Goal: Information Seeking & Learning: Learn about a topic

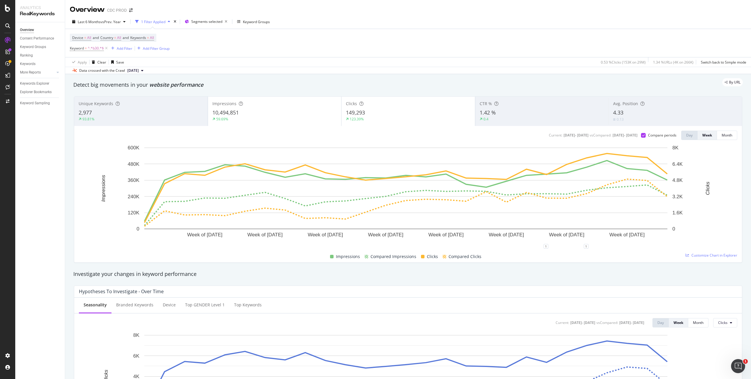
click at [285, 38] on div "Device = All and Country = All and Keywords = All Keyword = ^.*b30.*$ Add Filte…" at bounding box center [408, 43] width 676 height 28
click at [352, 43] on div "Device = All and Country = All and Keywords = All Keyword = ^.*b30.*$ Add Filte…" at bounding box center [408, 43] width 676 height 28
click at [106, 49] on icon at bounding box center [106, 48] width 5 height 6
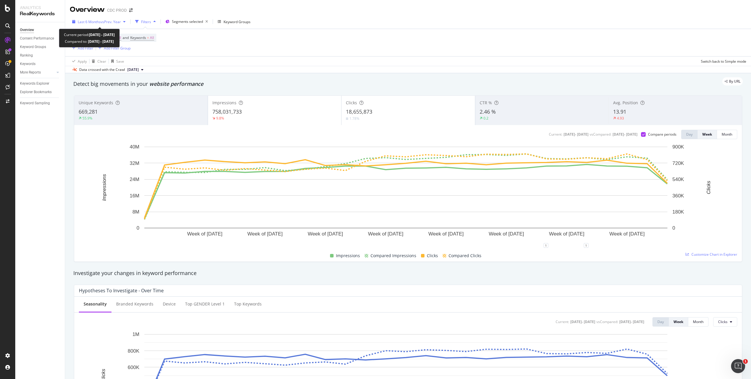
click at [106, 21] on span "vs Prev. Year" at bounding box center [111, 21] width 20 height 5
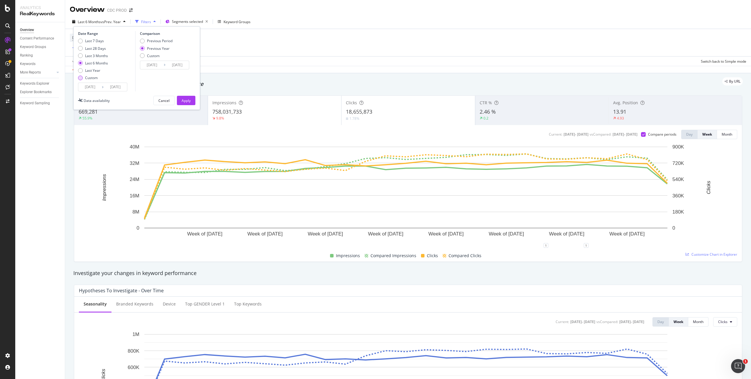
click at [90, 78] on div "Custom" at bounding box center [91, 77] width 13 height 5
type input "[DATE]"
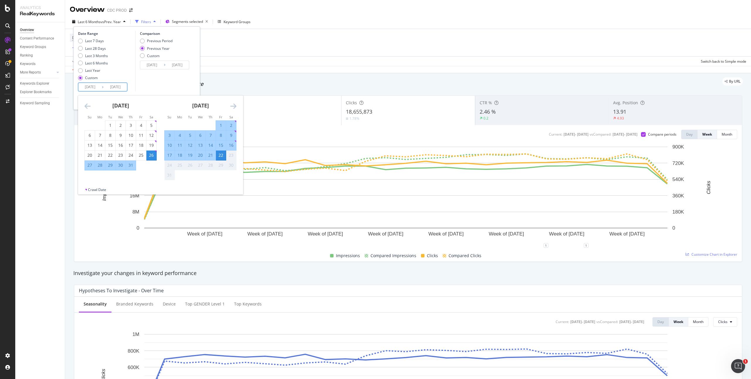
click at [96, 84] on input "[DATE]" at bounding box center [89, 87] width 23 height 8
click at [263, 68] on div "Data crossed with the Crawl [DATE]" at bounding box center [407, 69] width 685 height 7
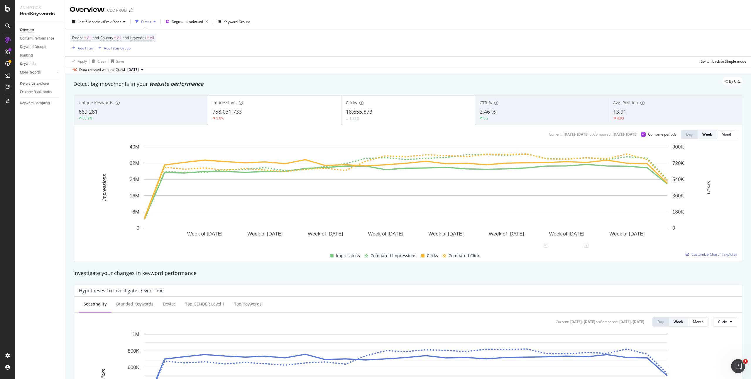
click at [266, 44] on div "Device = All and Country = All and Keywords = All Add Filter Add Filter Group" at bounding box center [408, 42] width 676 height 27
click at [84, 52] on div "Device = All and Country = All and Keywords = All Add Filter Add Filter Group" at bounding box center [408, 42] width 676 height 27
click at [84, 49] on div "Add Filter" at bounding box center [86, 48] width 16 height 5
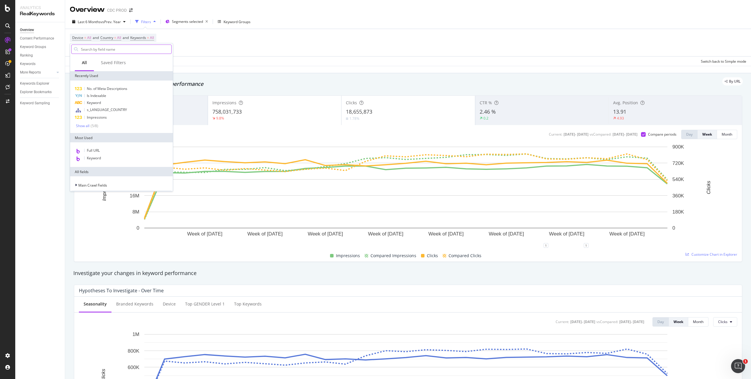
click at [102, 49] on input "text" at bounding box center [125, 49] width 91 height 9
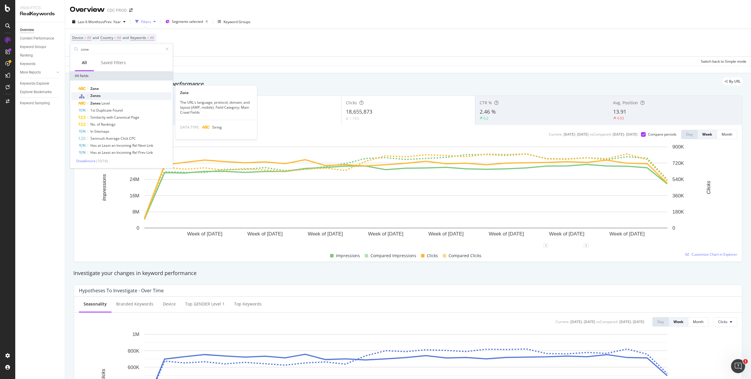
type input "zone"
click at [100, 94] on span "Zones" at bounding box center [95, 95] width 10 height 5
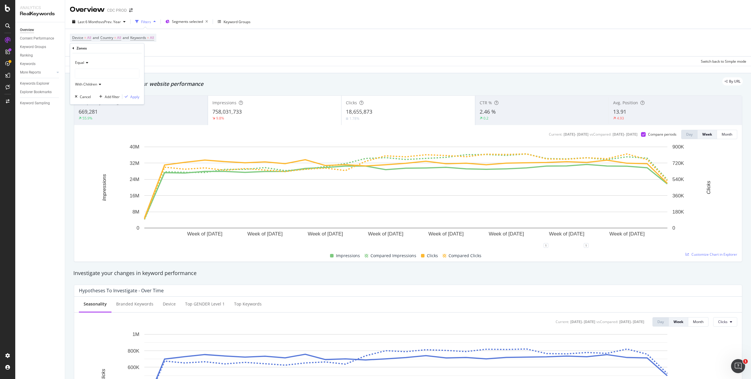
click at [92, 73] on div at bounding box center [107, 73] width 64 height 9
click at [99, 86] on span "129,266 URLS" at bounding box center [106, 85] width 24 height 5
click at [135, 97] on div "Apply" at bounding box center [134, 96] width 9 height 5
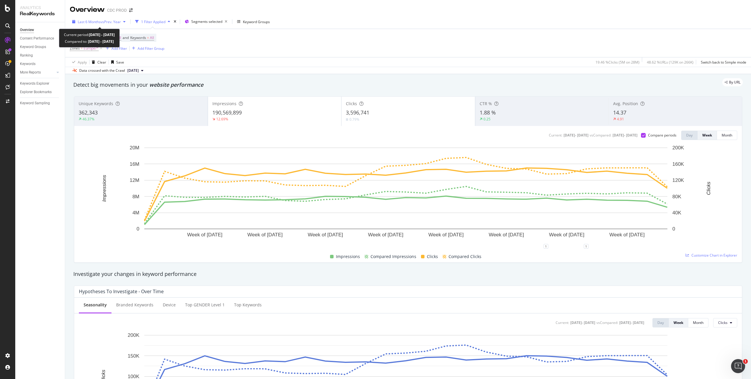
click at [112, 22] on span "vs Prev. Year" at bounding box center [111, 21] width 20 height 5
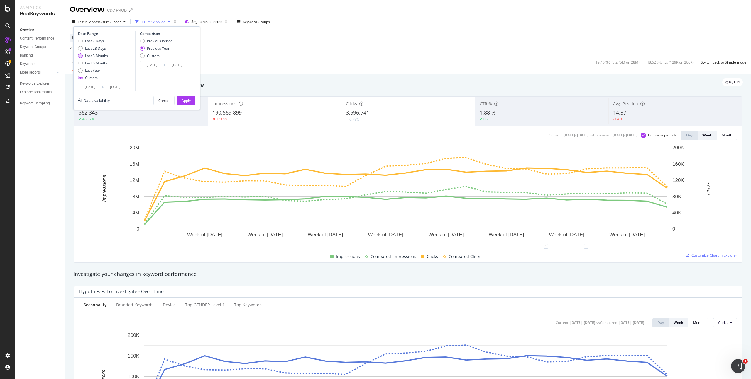
click at [99, 57] on div "Last 3 Months" at bounding box center [96, 55] width 23 height 5
type input "[DATE]"
click at [188, 98] on div "Apply" at bounding box center [185, 100] width 9 height 5
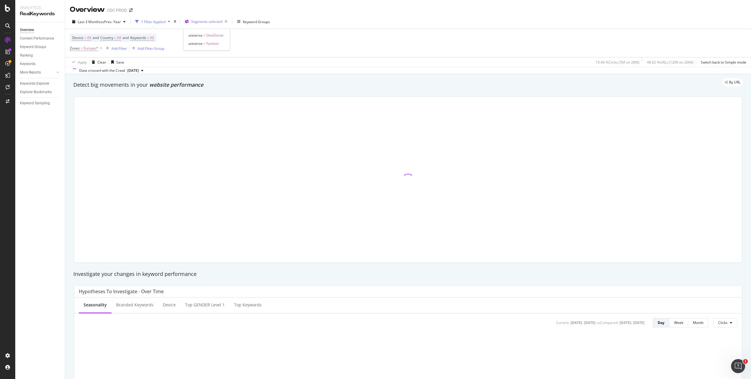
click at [215, 23] on span "Segments selected" at bounding box center [206, 21] width 31 height 5
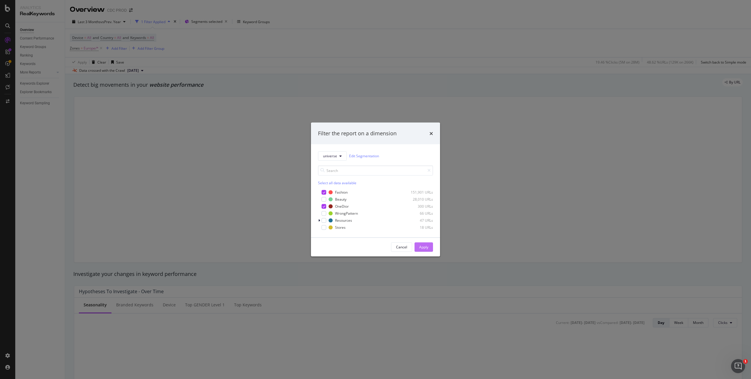
click at [422, 247] on div "Apply" at bounding box center [423, 247] width 9 height 5
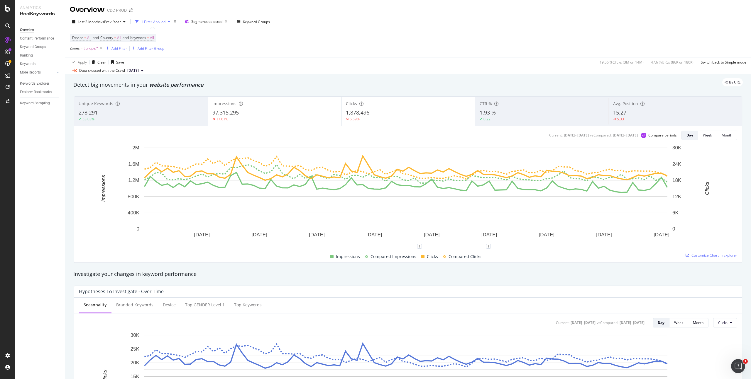
click at [384, 112] on div "1,878,496" at bounding box center [408, 113] width 125 height 8
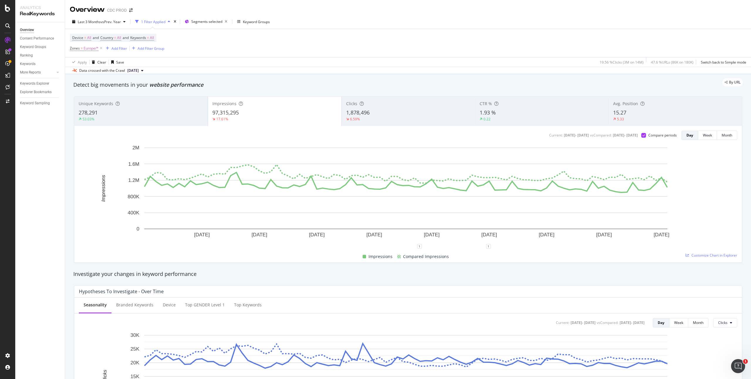
click at [580, 46] on div "Device = All and Country = All and Keywords = All Zones = Europe/* Add Filter A…" at bounding box center [408, 43] width 676 height 28
click at [289, 110] on div "97,315,295" at bounding box center [274, 113] width 125 height 8
click at [375, 112] on div "1,878,496" at bounding box center [408, 113] width 125 height 8
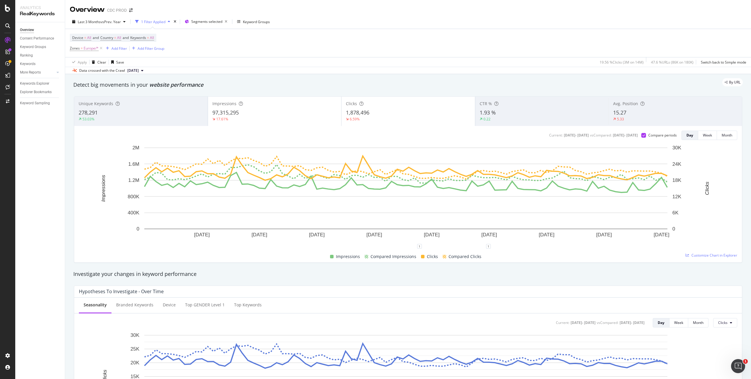
click at [288, 113] on div "97,315,295" at bounding box center [274, 113] width 125 height 8
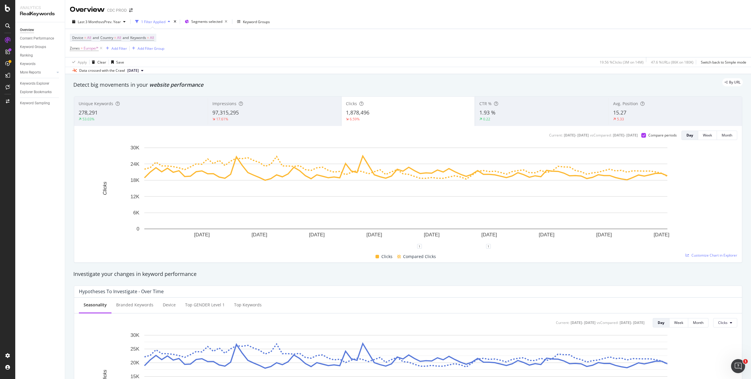
click at [516, 112] on div "1.93 %" at bounding box center [541, 113] width 125 height 8
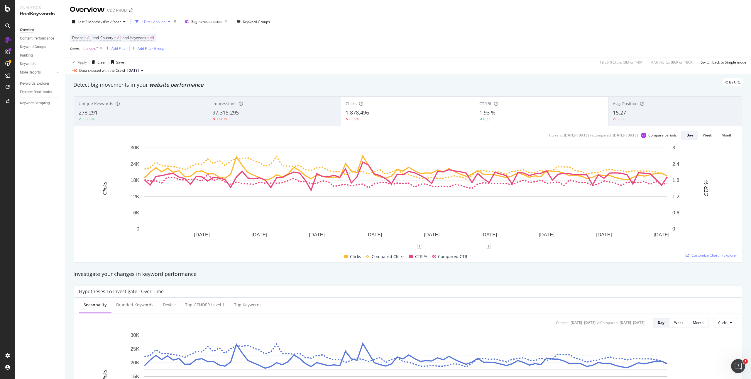
click at [367, 118] on div "6.59%" at bounding box center [407, 119] width 125 height 5
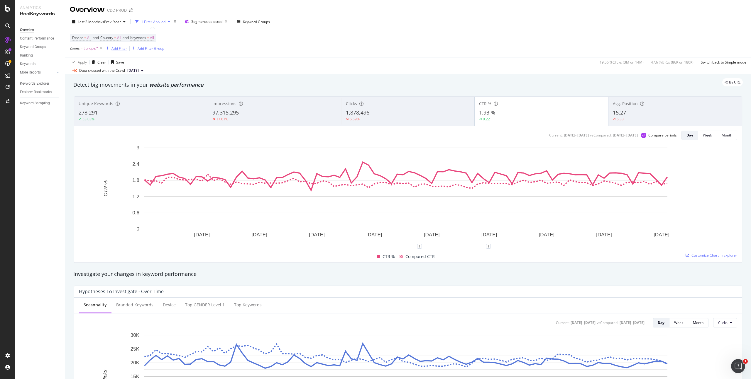
click at [121, 50] on div "Add Filter" at bounding box center [119, 48] width 16 height 5
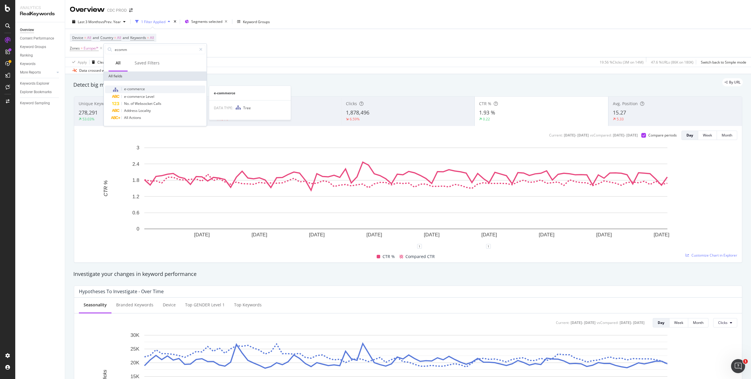
type input "ecomm"
click at [134, 89] on span "e-commerce" at bounding box center [134, 88] width 21 height 5
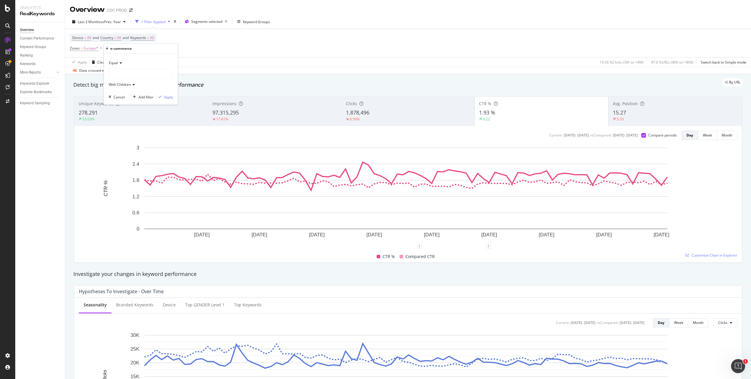
click at [137, 72] on div at bounding box center [141, 73] width 64 height 9
click at [133, 84] on span "ecommerce" at bounding box center [125, 86] width 20 height 5
click at [168, 101] on div "Equal ecommerce With Children Cancel Add filter Apply" at bounding box center [141, 79] width 74 height 51
click at [168, 98] on div "Apply" at bounding box center [168, 97] width 9 height 5
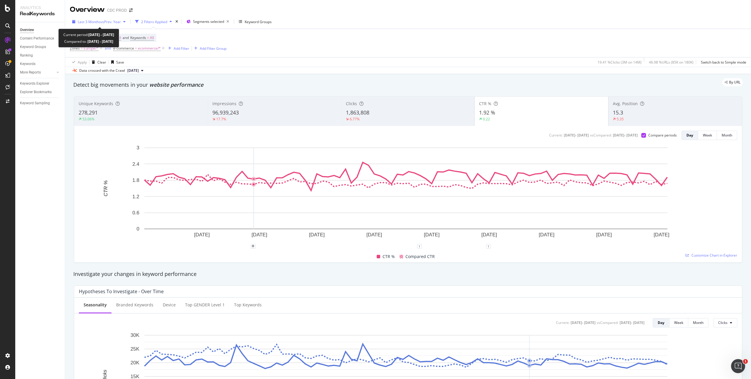
click at [106, 20] on span "vs Prev. Year" at bounding box center [111, 21] width 20 height 5
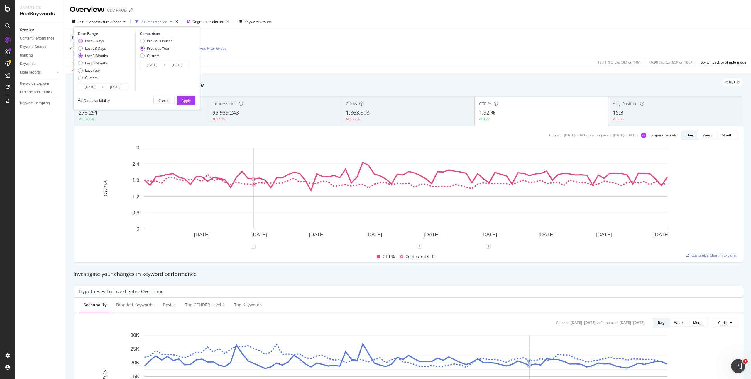
click at [99, 39] on div "Last 7 Days" at bounding box center [94, 40] width 19 height 5
type input "[DATE]"
click at [186, 100] on div "Apply" at bounding box center [185, 100] width 9 height 5
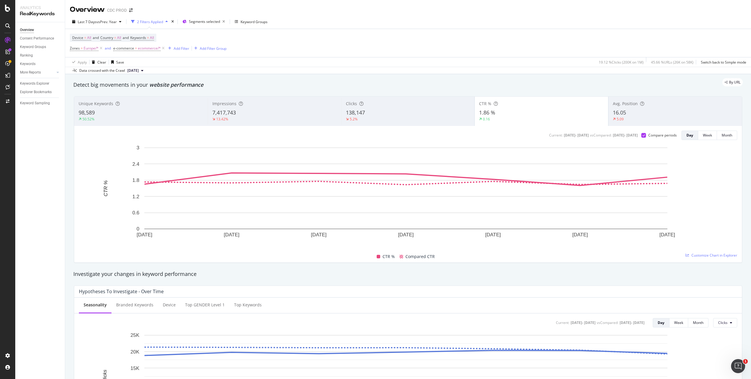
click at [239, 108] on div "Impressions 7,417,743 13.42%" at bounding box center [274, 111] width 133 height 26
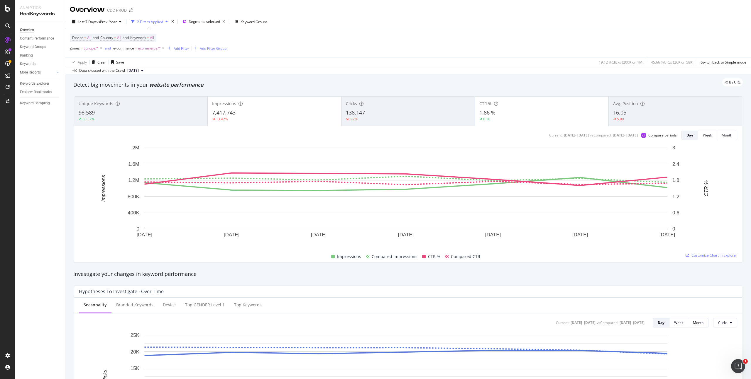
click at [391, 113] on div "138,147" at bounding box center [408, 113] width 124 height 8
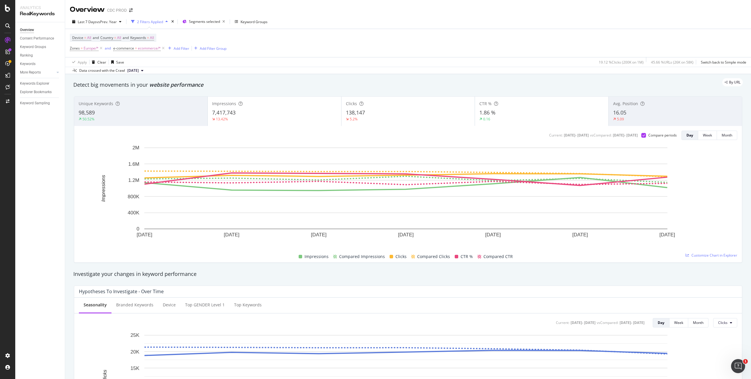
click at [503, 117] on div "0.16" at bounding box center [541, 119] width 124 height 5
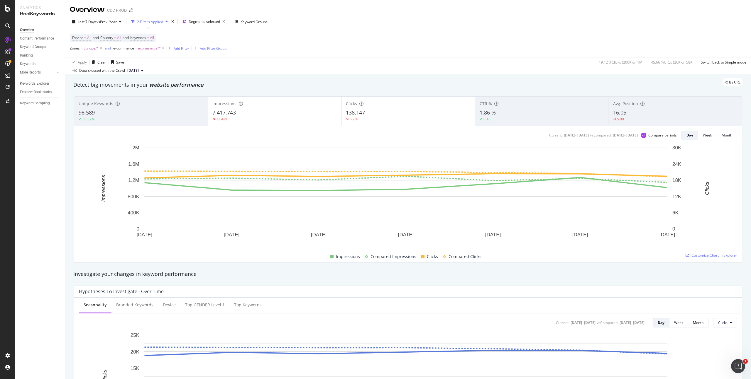
click at [384, 114] on div "138,147" at bounding box center [408, 113] width 125 height 8
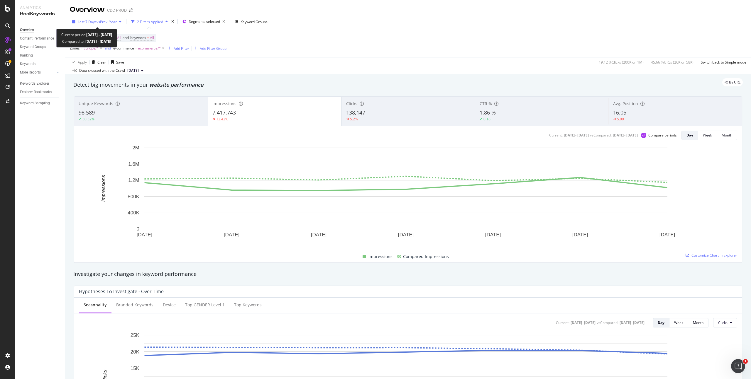
click at [103, 20] on span "vs Prev. Year" at bounding box center [106, 21] width 20 height 5
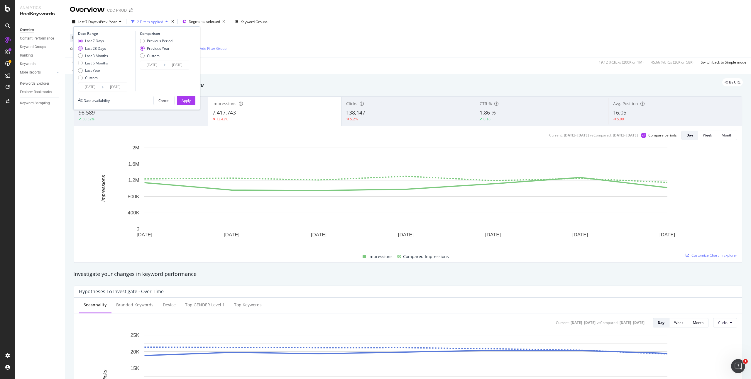
click at [101, 48] on div "Last 28 Days" at bounding box center [95, 48] width 21 height 5
type input "[DATE]"
click at [187, 102] on div "Apply" at bounding box center [185, 100] width 9 height 5
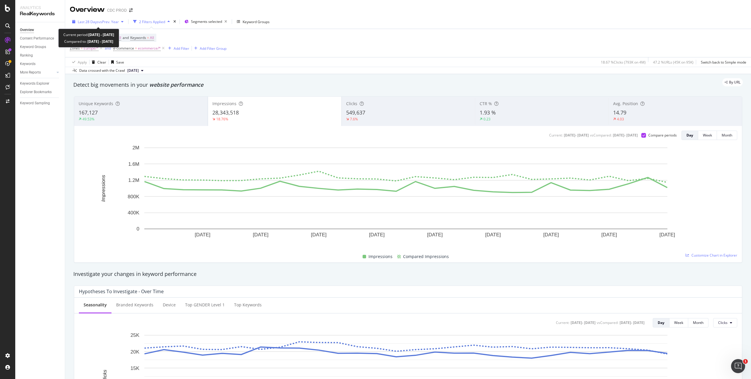
click at [109, 20] on span "vs Prev. Year" at bounding box center [109, 21] width 20 height 5
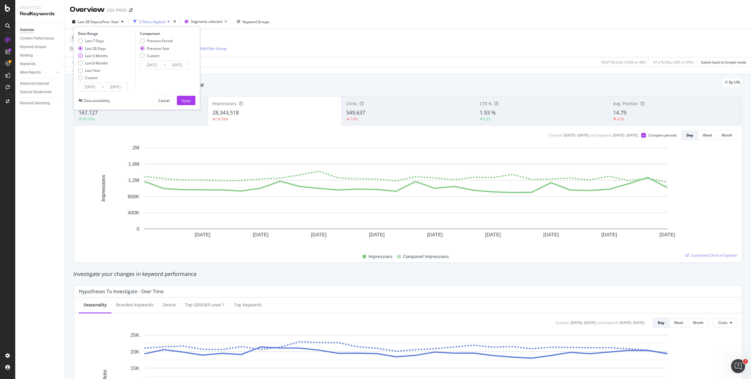
click at [95, 53] on div "Last 3 Months" at bounding box center [96, 55] width 23 height 5
type input "[DATE]"
click at [190, 100] on div "Apply" at bounding box center [185, 100] width 9 height 5
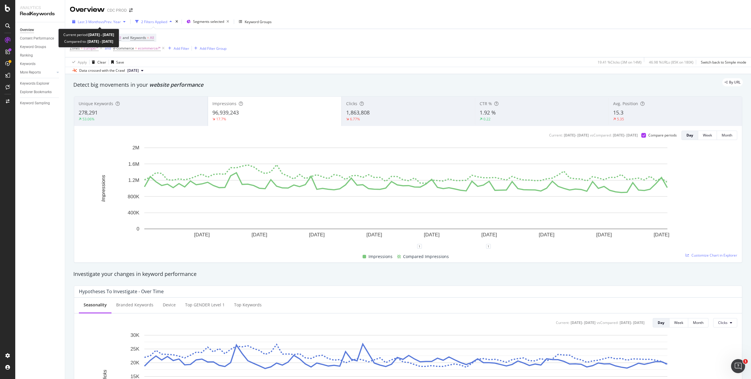
click at [100, 22] on span "Last 3 Months" at bounding box center [89, 21] width 23 height 5
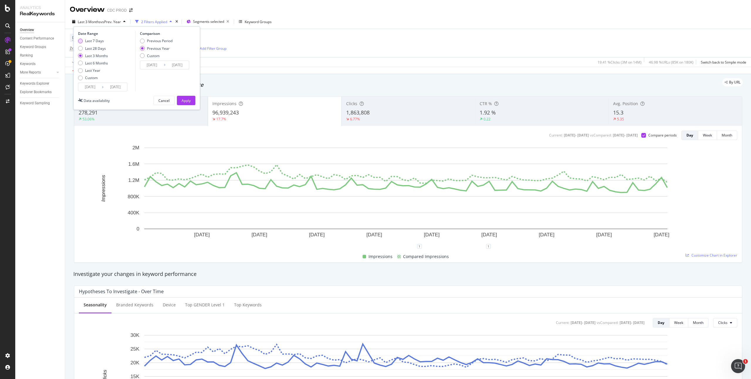
click at [97, 39] on div "Last 7 Days" at bounding box center [94, 40] width 19 height 5
type input "[DATE]"
click at [189, 99] on div "Apply" at bounding box center [185, 100] width 9 height 5
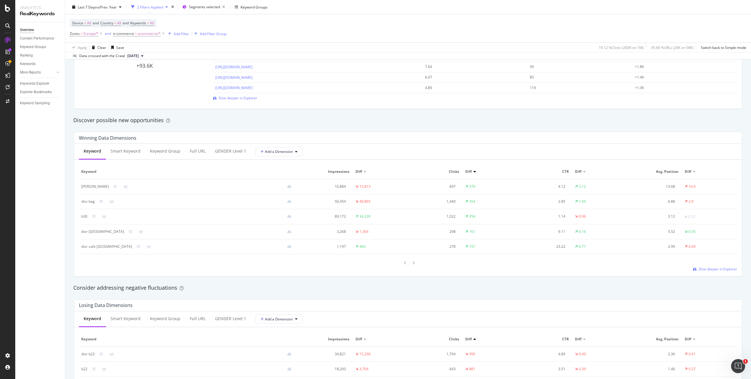
scroll to position [460, 0]
click at [170, 150] on div "Keyword Group" at bounding box center [165, 150] width 30 height 6
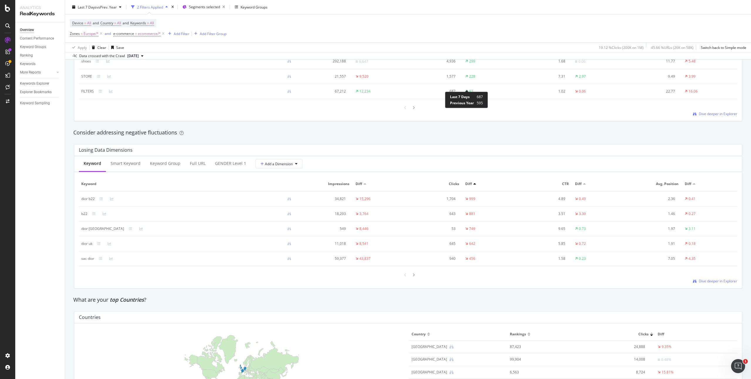
scroll to position [619, 0]
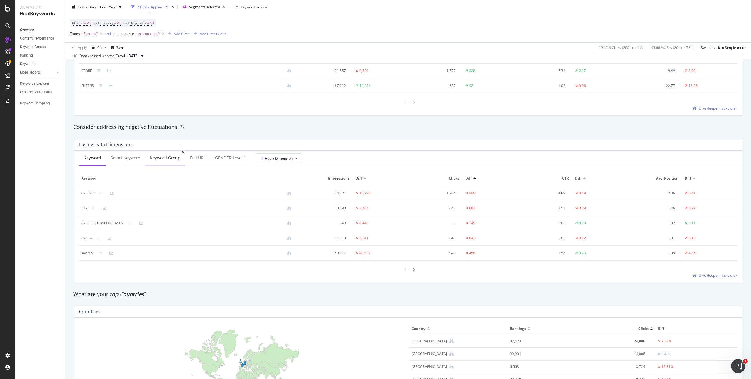
click at [160, 155] on div "Keyword Group" at bounding box center [165, 158] width 40 height 16
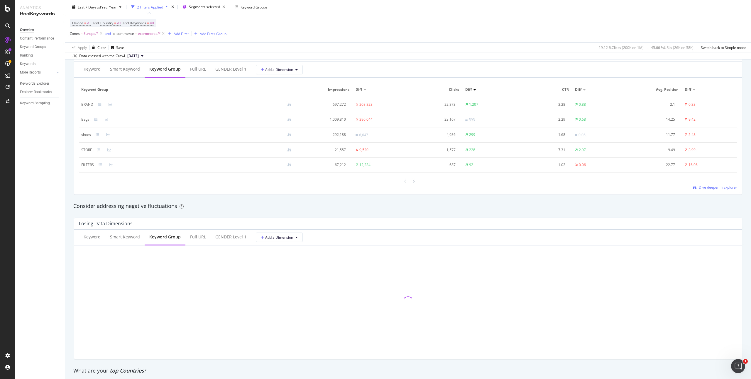
scroll to position [538, 0]
click at [363, 91] on div at bounding box center [364, 92] width 3 height 2
click at [363, 91] on div at bounding box center [364, 91] width 3 height 1
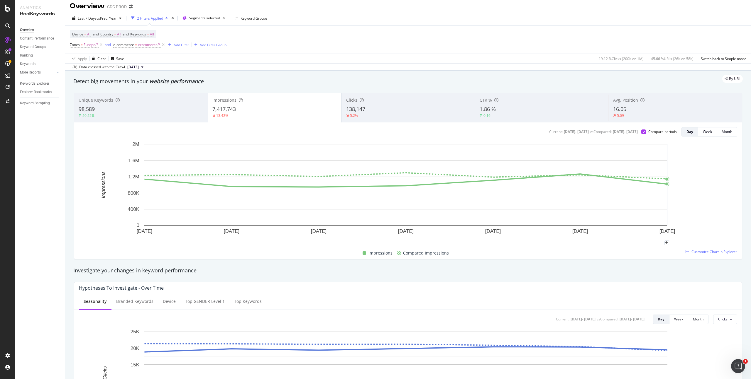
scroll to position [0, 0]
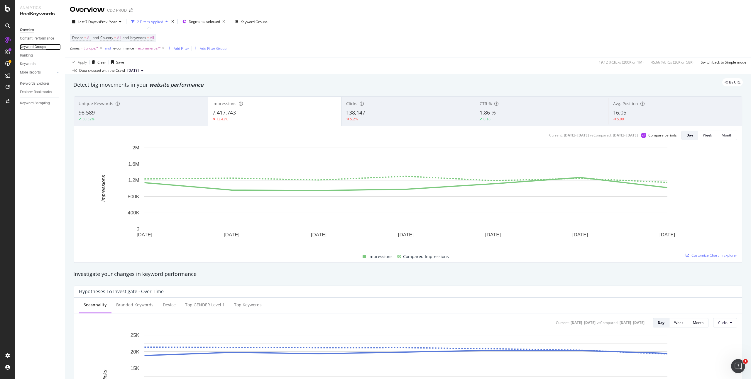
click at [41, 47] on div "Keyword Groups" at bounding box center [33, 47] width 26 height 6
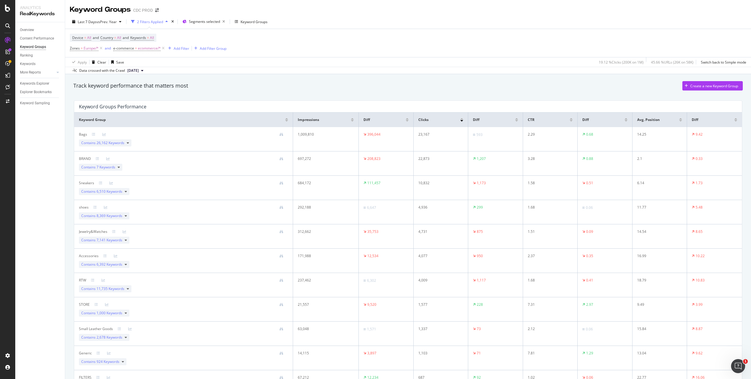
click at [345, 57] on div "Apply Clear Save 19.12 % Clicks ( 200K on 1M ) 45.66 % URLs ( 26K on 58K ) Swit…" at bounding box center [407, 62] width 685 height 10
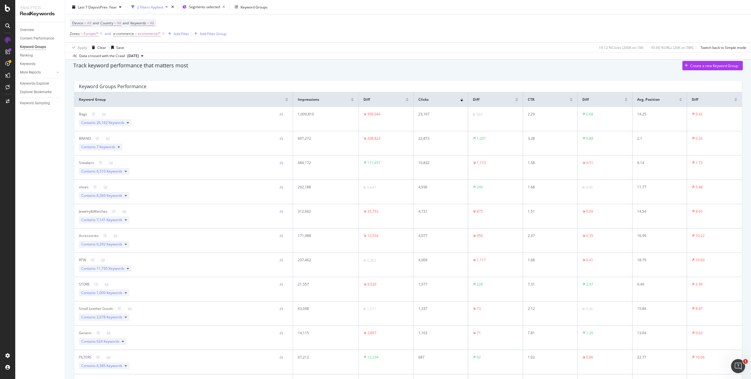
scroll to position [16, 0]
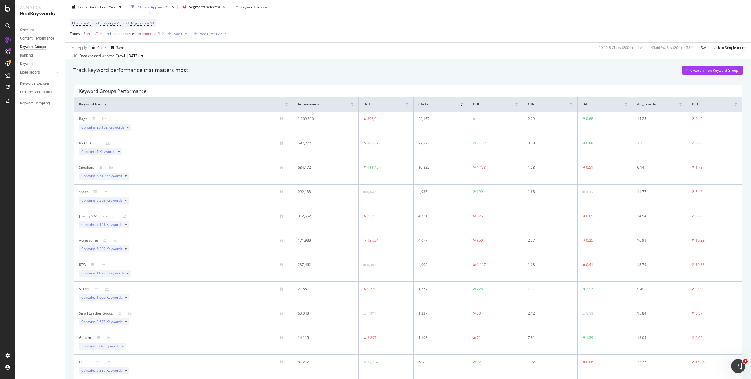
click at [405, 106] on div at bounding box center [406, 105] width 3 height 1
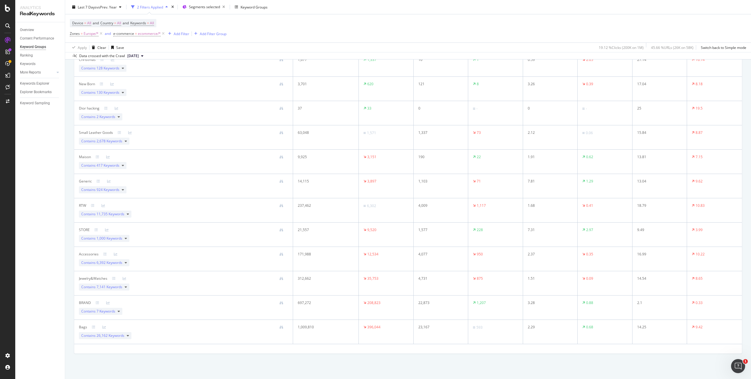
scroll to position [0, 0]
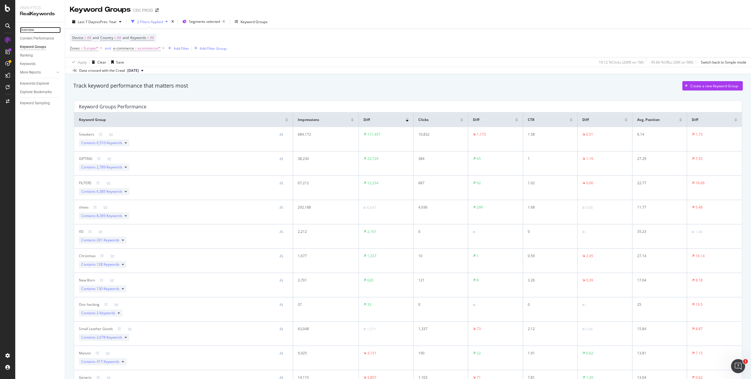
click at [29, 30] on div "Overview" at bounding box center [27, 30] width 14 height 6
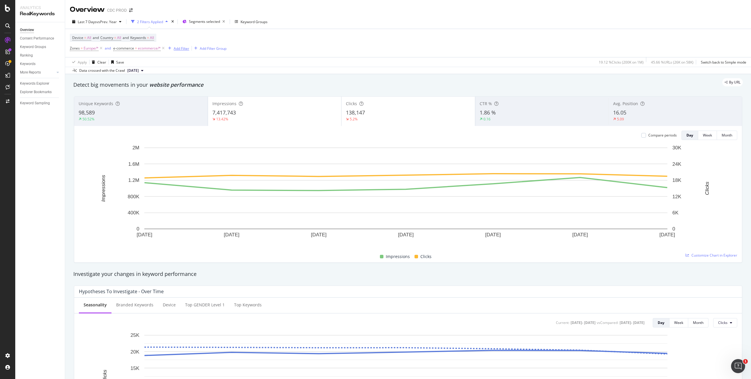
click at [180, 47] on div "Add Filter" at bounding box center [182, 48] width 16 height 5
click at [327, 44] on div "Device = All and Country = All and Keywords = All Zones = Europe/* and e-commer…" at bounding box center [408, 43] width 676 height 28
click at [90, 47] on span "Europe/*" at bounding box center [91, 48] width 15 height 8
click at [89, 71] on div at bounding box center [107, 72] width 64 height 9
drag, startPoint x: 305, startPoint y: 40, endPoint x: 294, endPoint y: 42, distance: 11.6
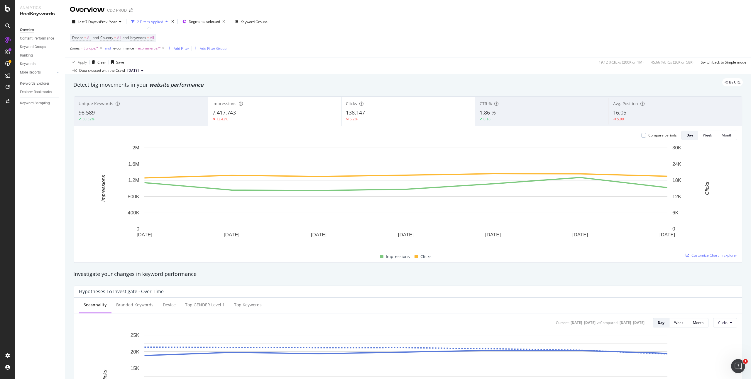
click at [305, 41] on div "Device = All and Country = All and Keywords = All Zones = Europe/* and e-commer…" at bounding box center [408, 43] width 676 height 28
click at [101, 48] on icon at bounding box center [101, 48] width 5 height 6
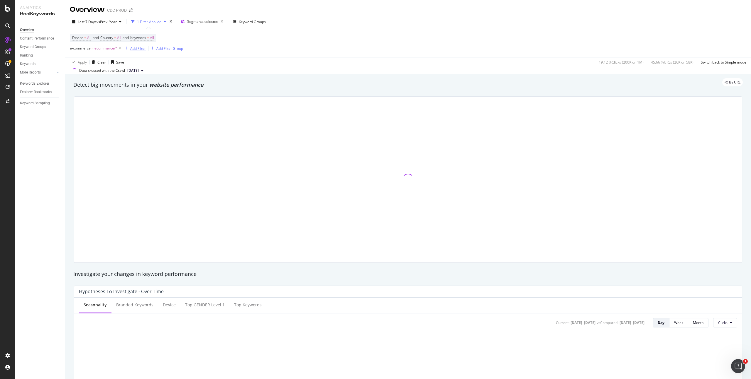
click at [132, 47] on div "Add Filter" at bounding box center [138, 48] width 16 height 5
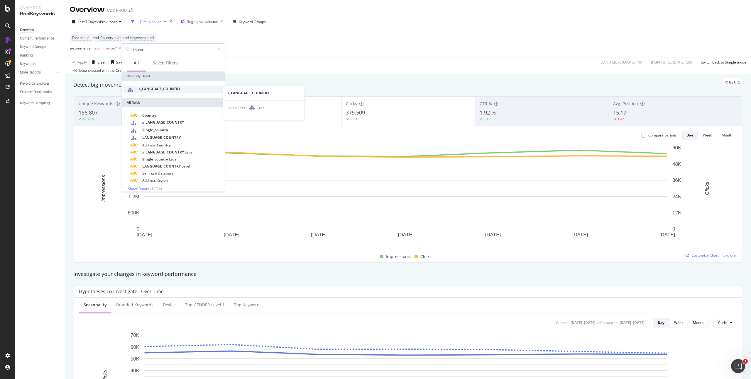
type input "countr"
click at [163, 88] on span "s_LANGUAGE_COUNTRY" at bounding box center [160, 88] width 42 height 5
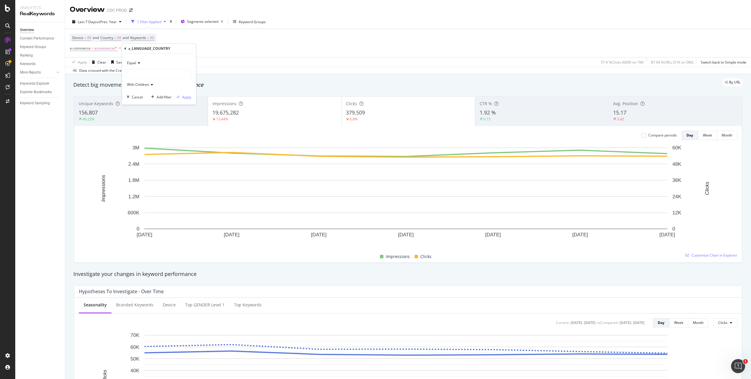
click at [143, 71] on div at bounding box center [159, 73] width 64 height 9
click at [175, 123] on span "3,868 URLS" at bounding box center [185, 124] width 20 height 5
click at [186, 98] on div "Apply" at bounding box center [186, 97] width 9 height 5
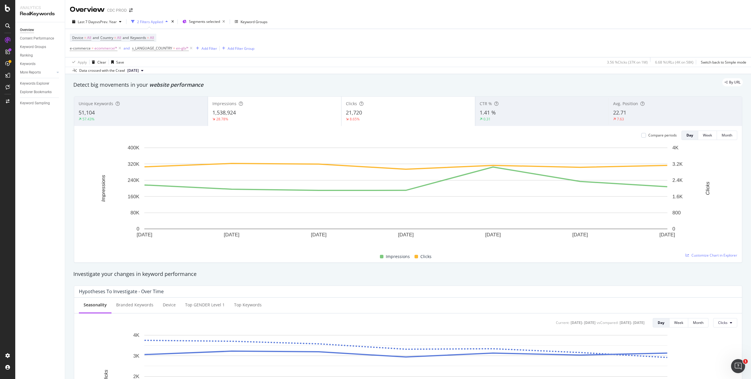
click at [385, 115] on div "21,720" at bounding box center [408, 113] width 125 height 8
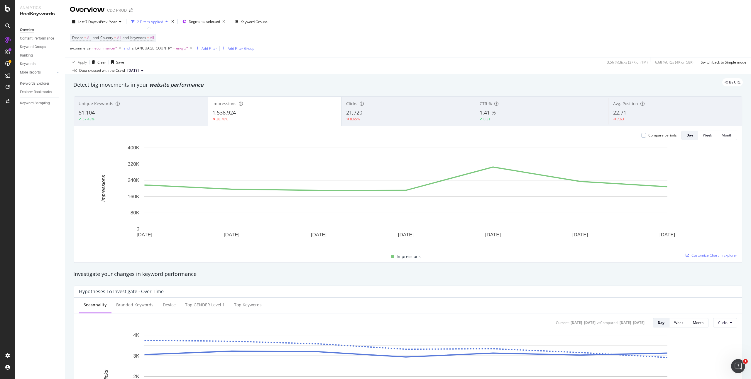
click at [401, 114] on div "21,720" at bounding box center [408, 113] width 125 height 8
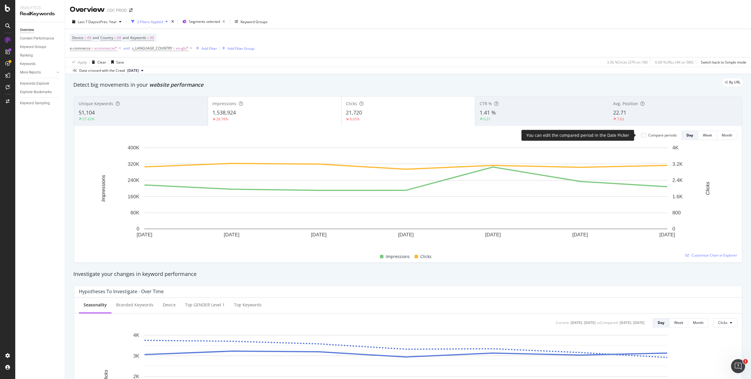
click at [648, 134] on div "Compare periods" at bounding box center [662, 135] width 28 height 5
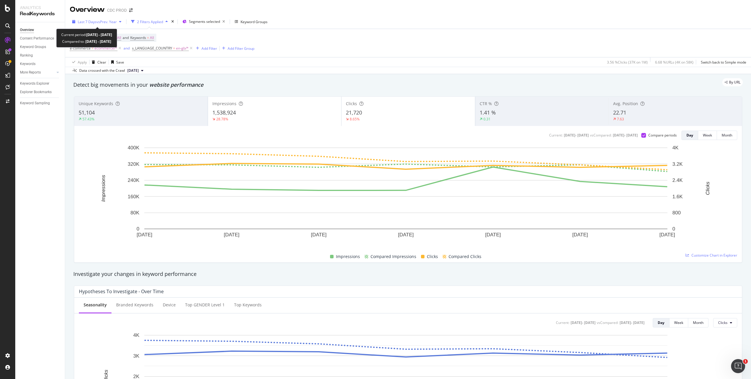
click at [110, 21] on span "vs Prev. Year" at bounding box center [106, 21] width 20 height 5
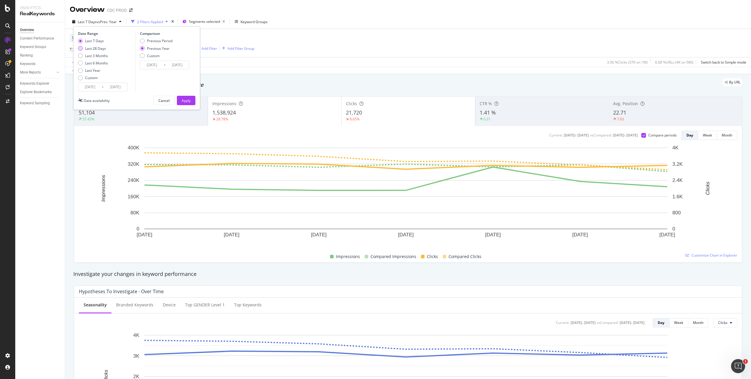
click at [101, 47] on div "Last 28 Days" at bounding box center [95, 48] width 21 height 5
type input "[DATE]"
click at [191, 101] on button "Apply" at bounding box center [186, 100] width 18 height 9
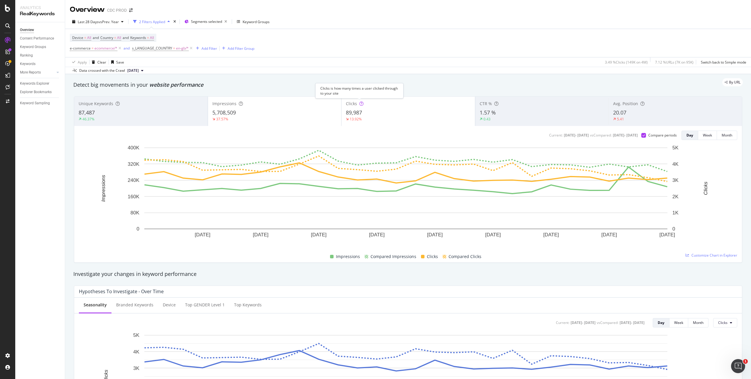
click at [372, 106] on div "Clicks" at bounding box center [408, 104] width 125 height 6
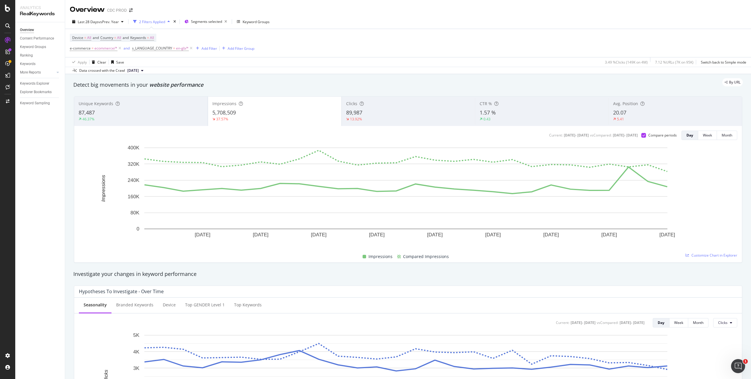
click at [400, 110] on div "89,987" at bounding box center [408, 113] width 125 height 8
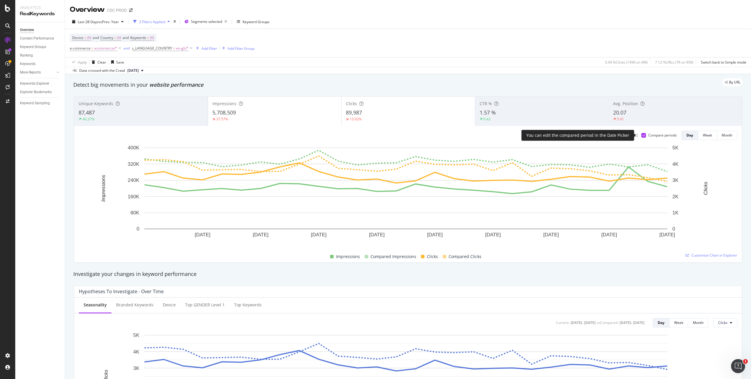
click at [643, 134] on div "Compare periods" at bounding box center [658, 135] width 35 height 5
click at [642, 135] on icon at bounding box center [643, 135] width 3 height 3
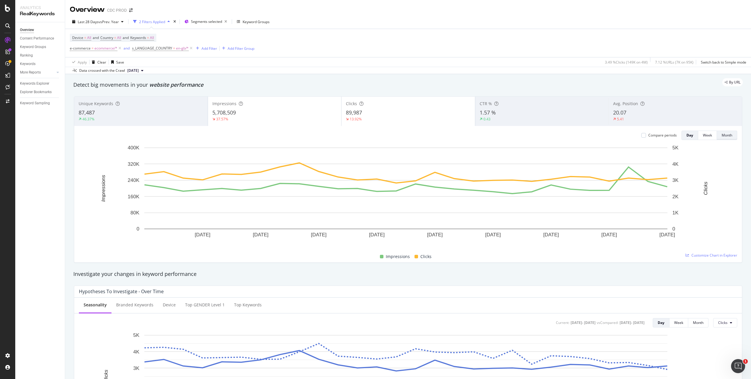
click at [721, 135] on div "Month" at bounding box center [726, 135] width 11 height 5
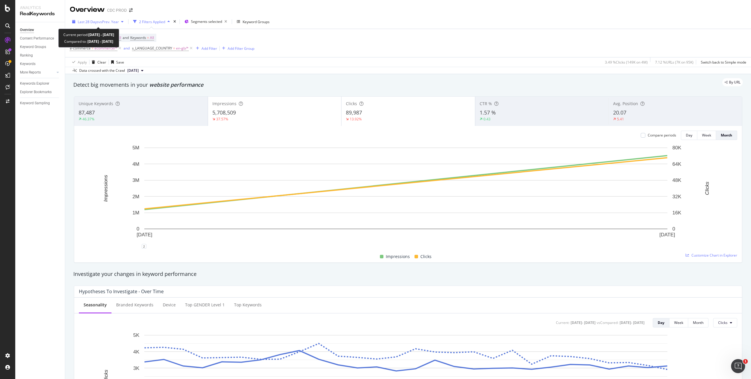
click at [107, 21] on span "vs Prev. Year" at bounding box center [109, 21] width 20 height 5
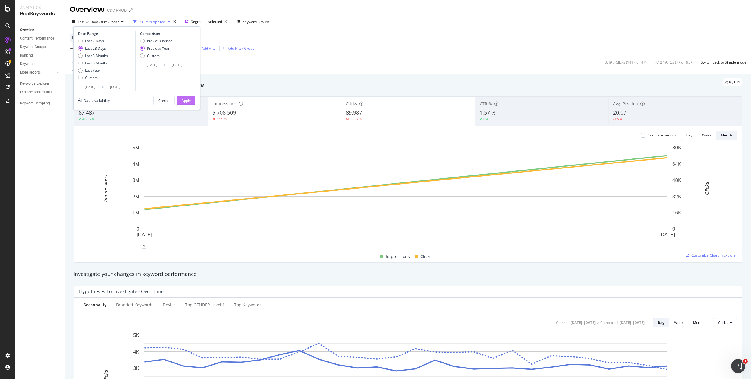
click at [183, 100] on div "Apply" at bounding box center [185, 100] width 9 height 5
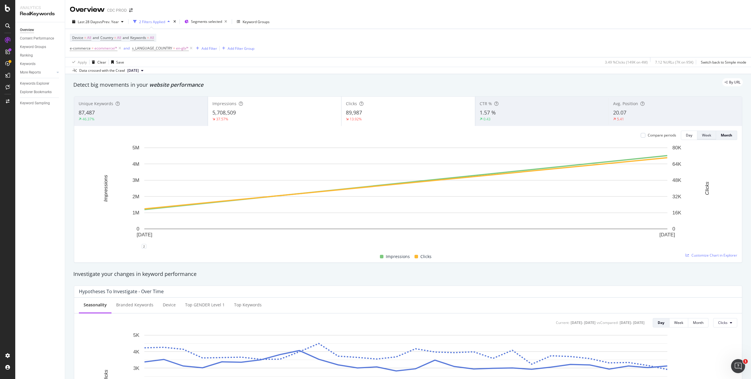
click at [702, 137] on div "Week" at bounding box center [706, 135] width 9 height 5
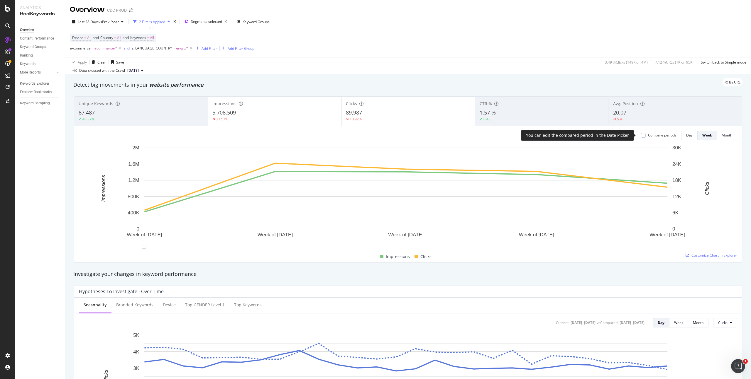
click at [656, 135] on div "Compare periods" at bounding box center [662, 135] width 28 height 5
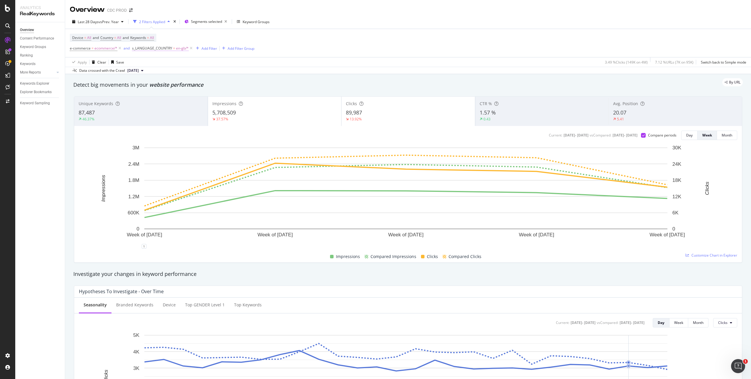
click at [178, 48] on span "en-gb/*" at bounding box center [182, 48] width 13 height 8
click at [178, 74] on icon at bounding box center [180, 73] width 4 height 4
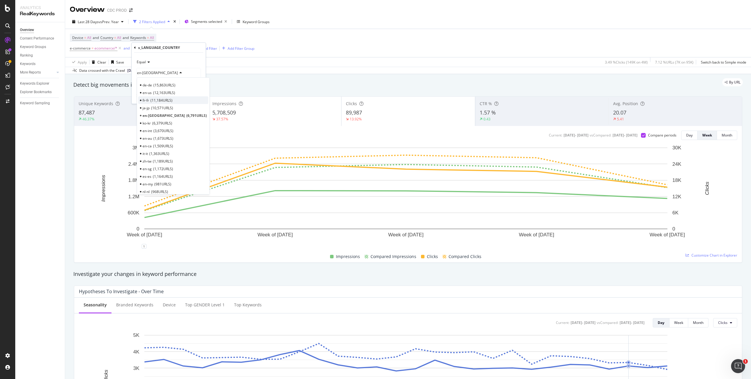
click at [156, 101] on span "11,184 URLS" at bounding box center [161, 100] width 22 height 5
click at [197, 97] on div "Apply" at bounding box center [196, 96] width 9 height 5
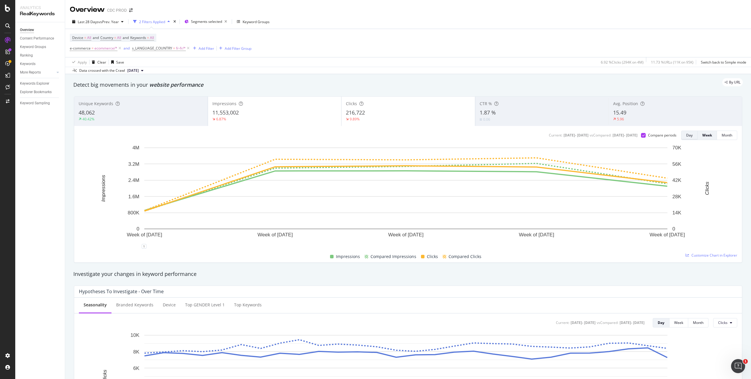
click at [686, 136] on div "Day" at bounding box center [689, 135] width 6 height 5
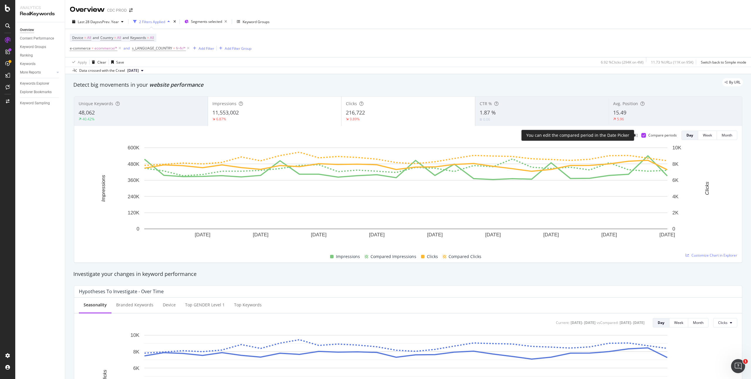
click at [642, 134] on icon at bounding box center [643, 135] width 3 height 3
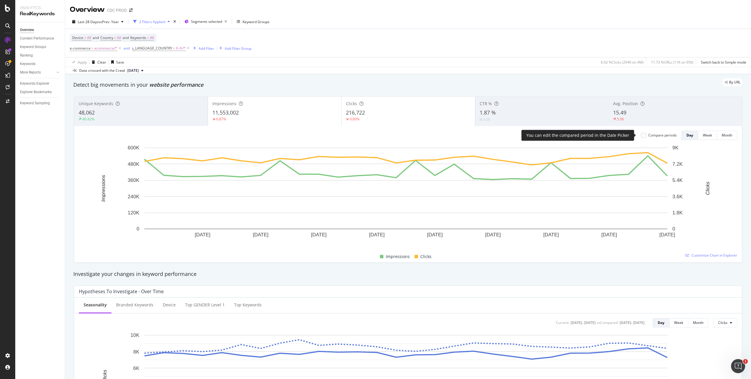
click at [653, 135] on div "Compare periods" at bounding box center [662, 135] width 28 height 5
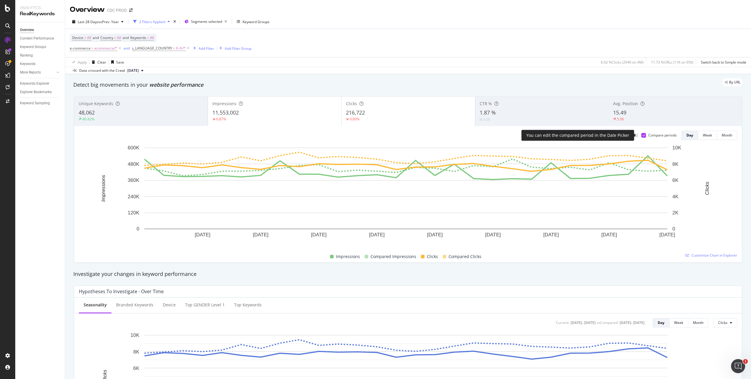
click at [653, 134] on div "Compare periods" at bounding box center [662, 135] width 28 height 5
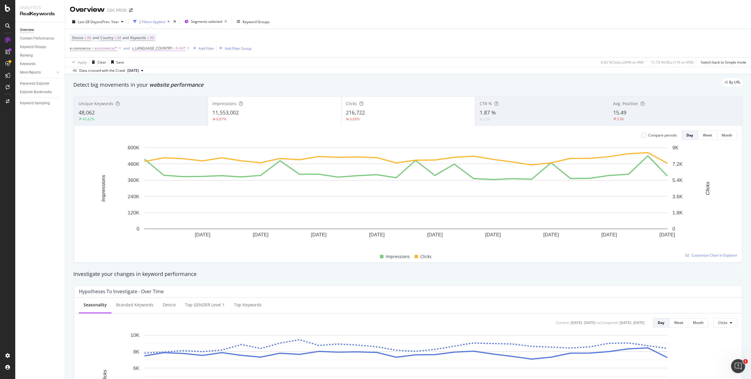
click at [166, 49] on span "s_LANGUAGE_COUNTRY" at bounding box center [152, 48] width 40 height 5
click at [155, 74] on div "fr-fr" at bounding box center [169, 72] width 64 height 9
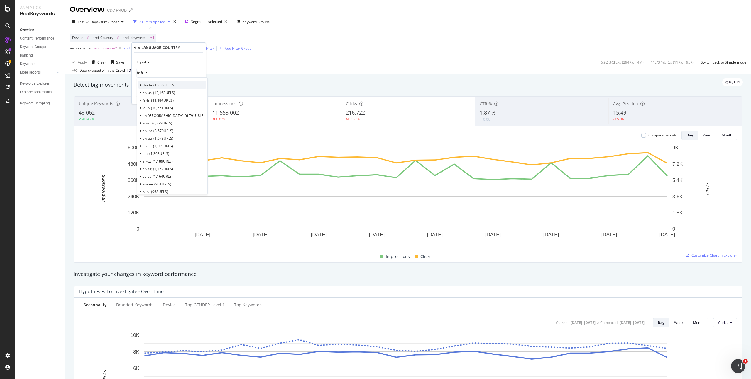
click at [163, 85] on span "15,863 URLS" at bounding box center [164, 85] width 22 height 5
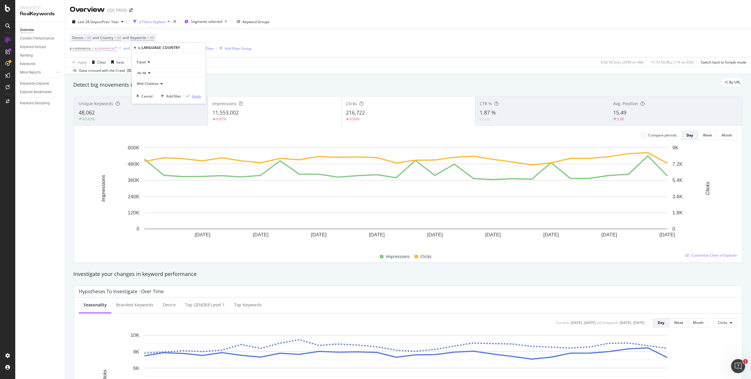
click at [192, 94] on div "Apply" at bounding box center [192, 96] width 17 height 5
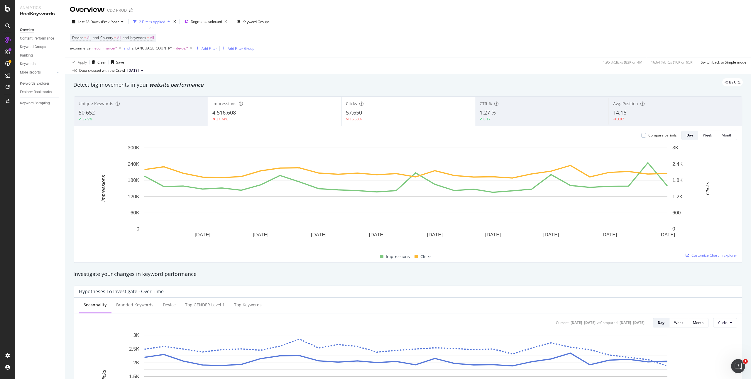
click at [178, 47] on span "de-de/*" at bounding box center [182, 48] width 13 height 8
click at [149, 73] on icon at bounding box center [148, 73] width 4 height 4
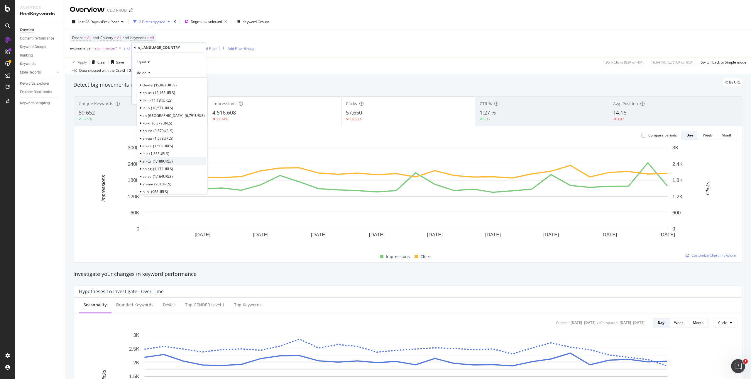
scroll to position [1, 0]
click at [166, 151] on span "1,363 URLS" at bounding box center [159, 152] width 20 height 5
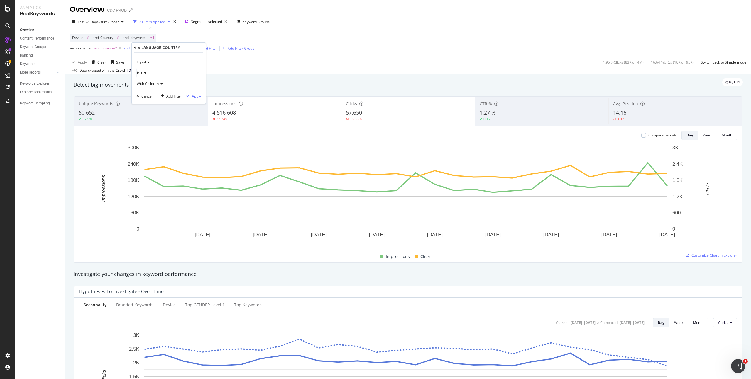
click at [197, 95] on div "Apply" at bounding box center [196, 96] width 9 height 5
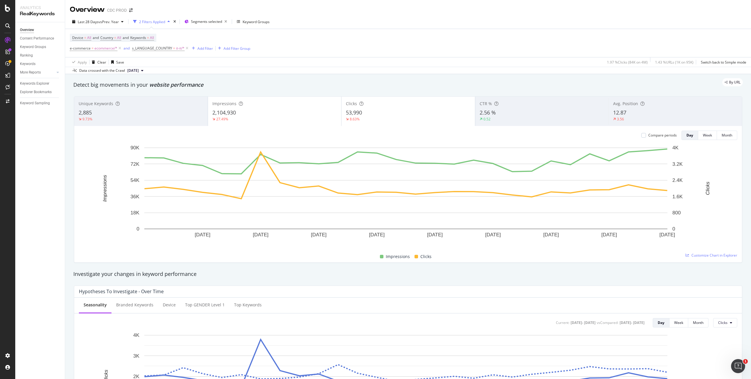
click at [656, 133] on div "Compare periods" at bounding box center [658, 135] width 35 height 9
click at [655, 134] on div "Compare periods" at bounding box center [662, 135] width 28 height 5
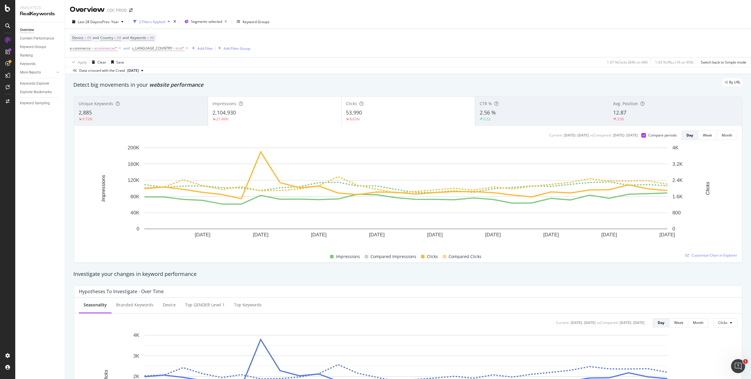
click at [300, 117] on div "27.49%" at bounding box center [274, 119] width 125 height 5
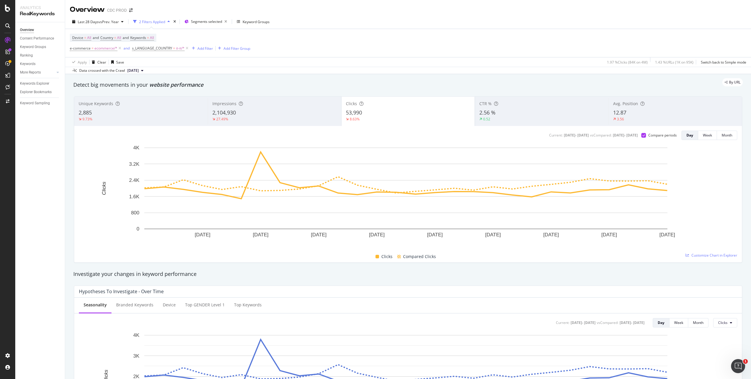
click at [302, 112] on div "2,104,930" at bounding box center [274, 113] width 124 height 8
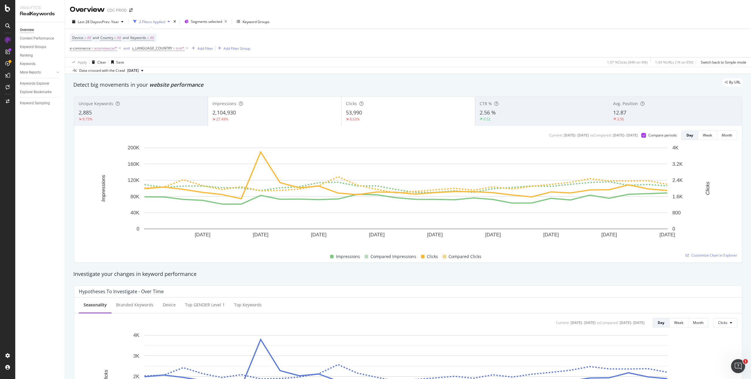
click at [380, 111] on div "53,990" at bounding box center [408, 113] width 125 height 8
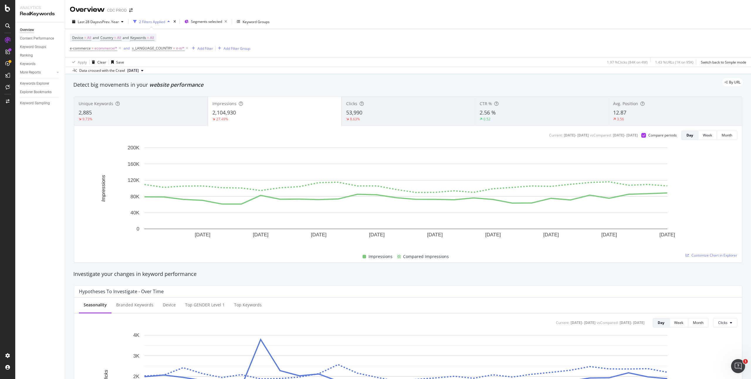
click at [397, 108] on div "Clicks 53,990 8.63%" at bounding box center [408, 111] width 133 height 26
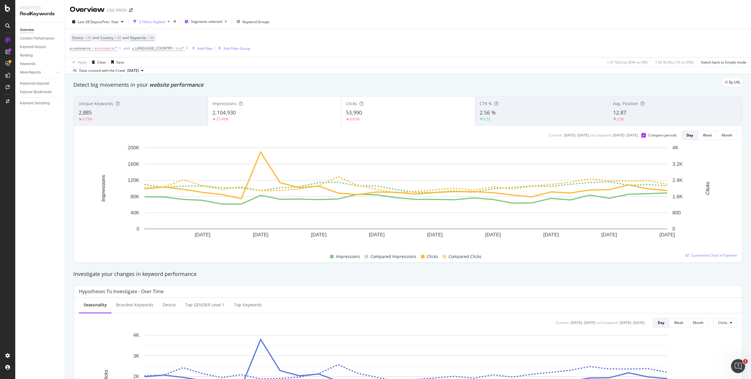
click at [544, 105] on div "CTR %" at bounding box center [541, 104] width 125 height 6
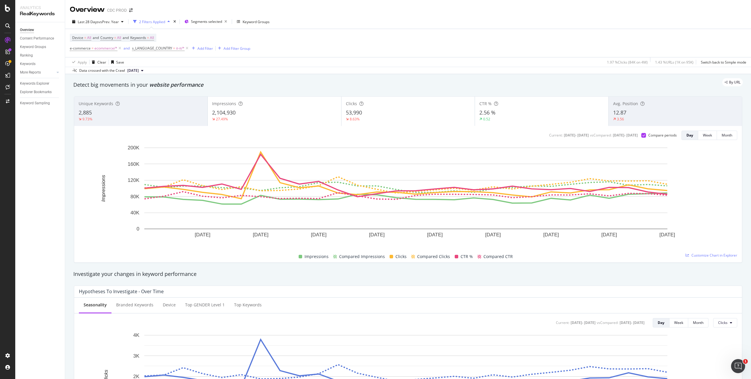
click at [370, 116] on div "53,990" at bounding box center [408, 113] width 124 height 8
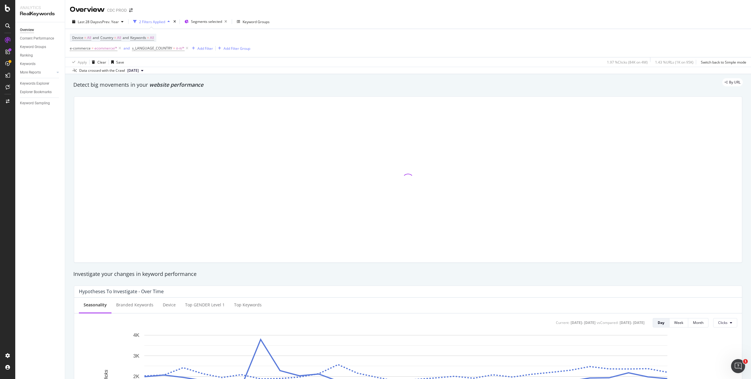
click at [297, 115] on div at bounding box center [407, 180] width 667 height 166
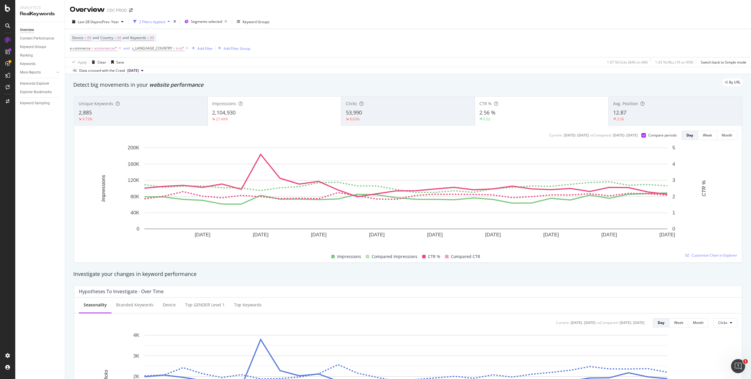
click at [294, 117] on div "27.49%" at bounding box center [274, 119] width 124 height 5
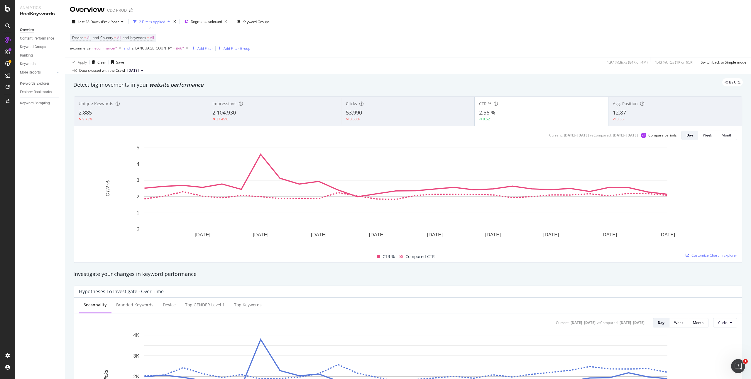
click at [179, 48] on span "it-it/*" at bounding box center [180, 48] width 9 height 8
click at [147, 71] on div "it-it" at bounding box center [169, 72] width 64 height 9
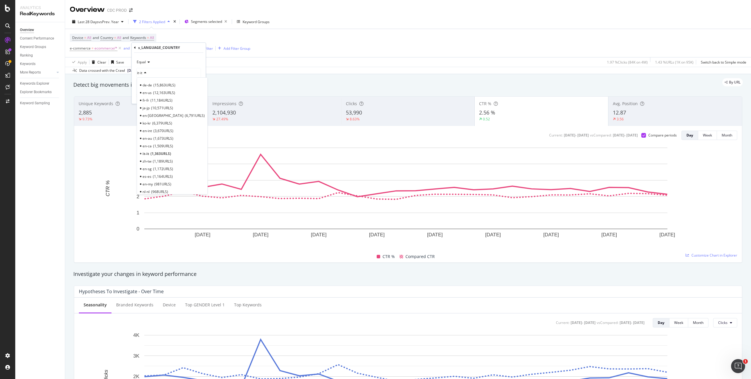
click at [159, 85] on span "15,863 URLS" at bounding box center [164, 85] width 22 height 5
click at [194, 96] on div "Apply" at bounding box center [196, 96] width 9 height 5
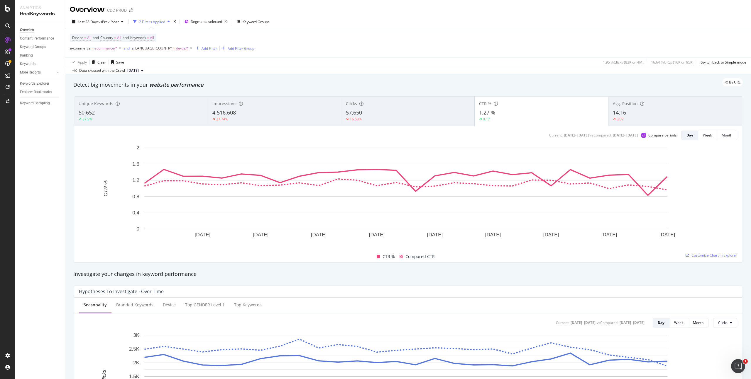
click at [173, 47] on span "=" at bounding box center [174, 48] width 2 height 5
click at [148, 72] on icon at bounding box center [148, 73] width 4 height 4
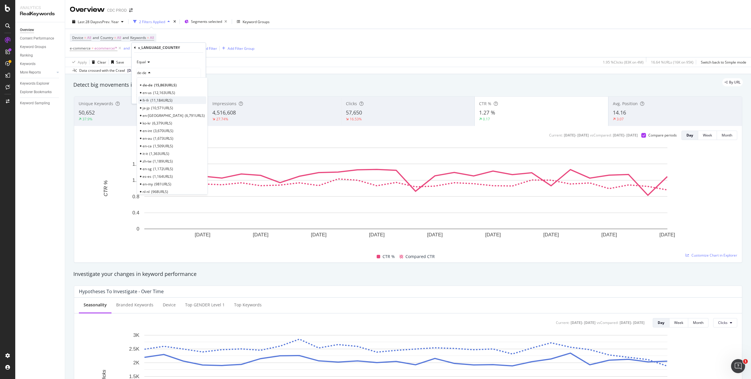
click at [156, 102] on span "11,184 URLS" at bounding box center [161, 100] width 22 height 5
click at [196, 97] on div "Apply" at bounding box center [196, 96] width 9 height 5
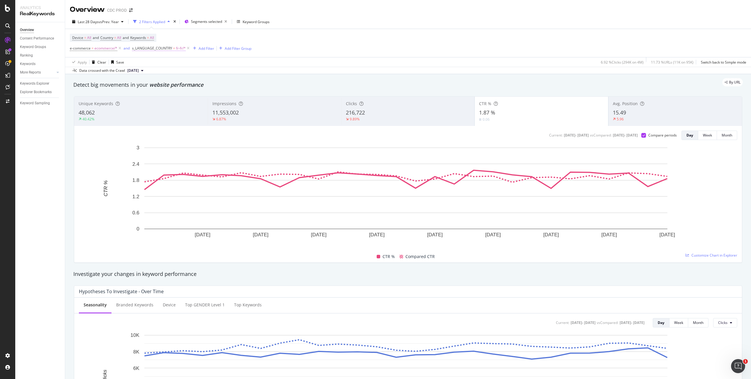
click at [176, 48] on span "fr-fr/*" at bounding box center [181, 48] width 10 height 8
click at [150, 73] on div "fr-fr" at bounding box center [169, 72] width 64 height 9
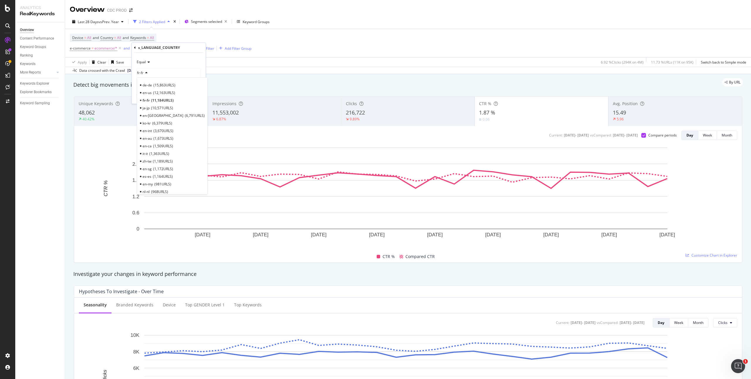
drag, startPoint x: 156, startPoint y: 116, endPoint x: 162, endPoint y: 115, distance: 5.6
click at [185, 117] on span "6,791 URLS" at bounding box center [195, 115] width 20 height 5
drag, startPoint x: 196, startPoint y: 98, endPoint x: 408, endPoint y: 52, distance: 217.4
click at [196, 98] on div "Apply" at bounding box center [196, 96] width 9 height 5
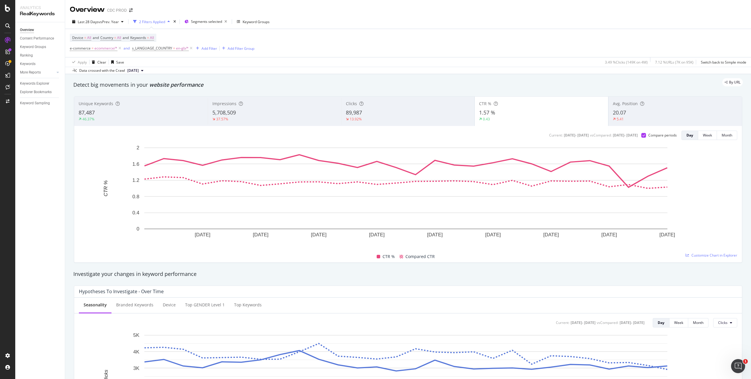
click at [561, 33] on div "Device = All and Country = All and Keywords = All e-commerce = ecommerce/* and …" at bounding box center [408, 43] width 676 height 28
drag, startPoint x: 520, startPoint y: 56, endPoint x: 553, endPoint y: 55, distance: 33.2
click at [521, 56] on div "Device = All and Country = All and Keywords = All e-commerce = ecommerce/* and …" at bounding box center [408, 43] width 676 height 28
click at [606, 32] on div "Device = All and Country = All and Keywords = All e-commerce = ecommerce/* and …" at bounding box center [408, 43] width 676 height 28
click at [34, 43] on div "Keyword Groups" at bounding box center [42, 47] width 45 height 9
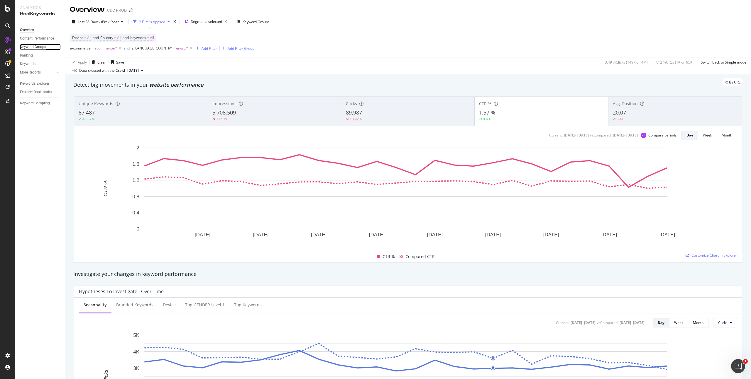
click at [33, 46] on div "Keyword Groups" at bounding box center [33, 47] width 26 height 6
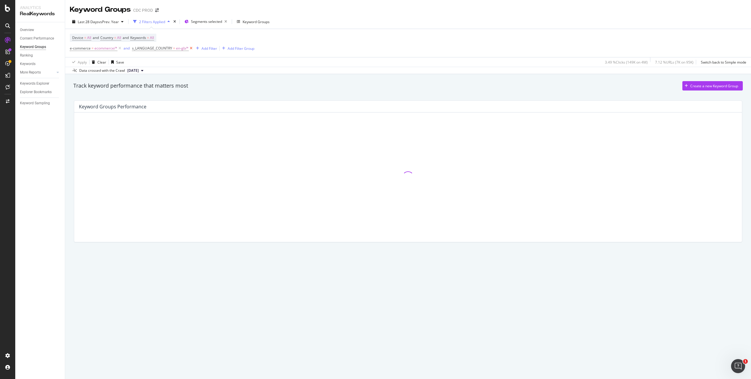
click at [190, 48] on icon at bounding box center [191, 48] width 5 height 6
click at [130, 47] on div "Add Filter" at bounding box center [138, 48] width 16 height 5
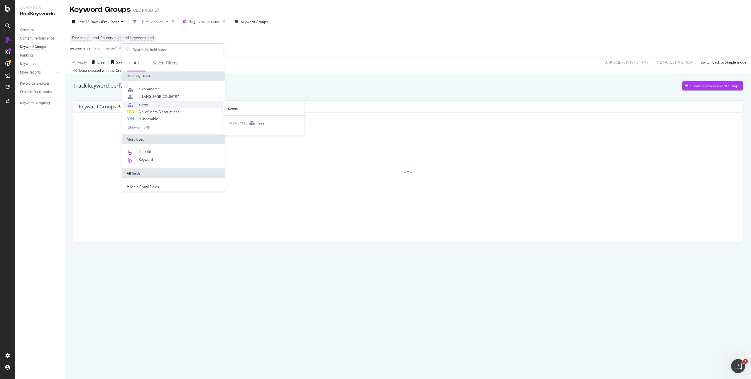
click at [152, 104] on div "Zones" at bounding box center [173, 105] width 100 height 8
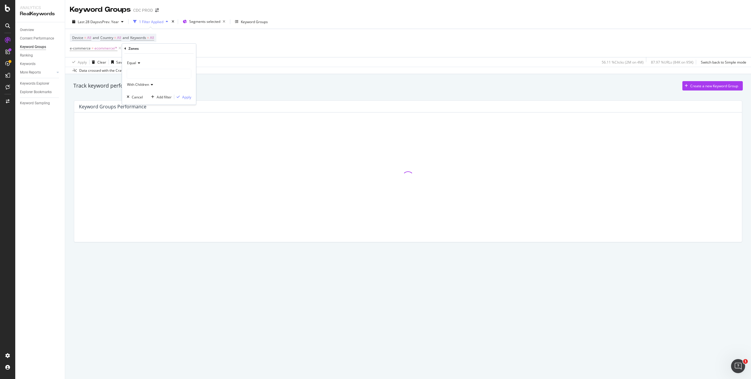
click at [144, 74] on div at bounding box center [159, 73] width 64 height 9
click at [146, 72] on div at bounding box center [159, 73] width 64 height 9
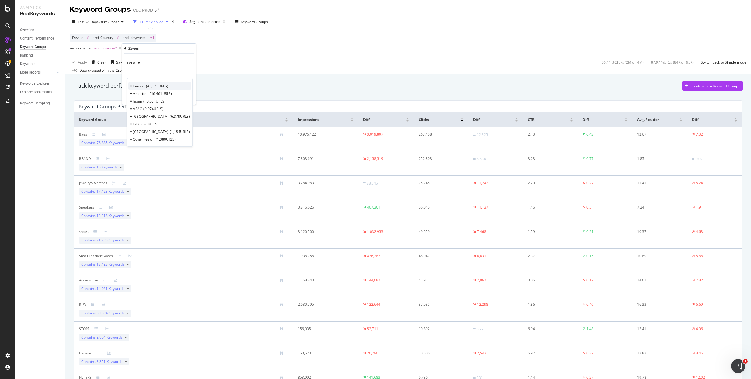
click at [143, 86] on span "Europe" at bounding box center [139, 86] width 12 height 5
click at [186, 98] on div "Apply" at bounding box center [186, 97] width 9 height 5
click at [406, 121] on div at bounding box center [407, 120] width 3 height 1
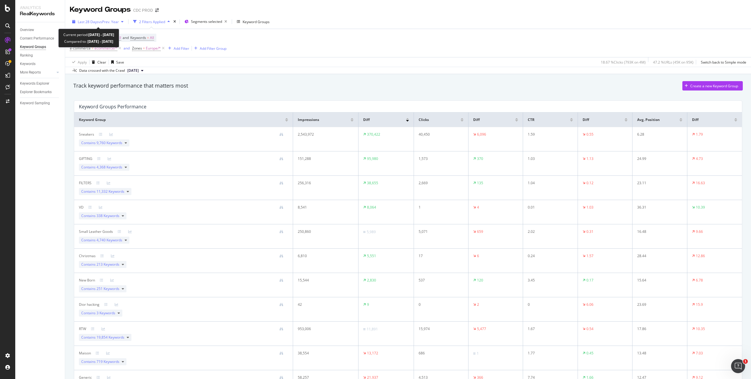
click at [112, 21] on span "vs Prev. Year" at bounding box center [109, 21] width 20 height 5
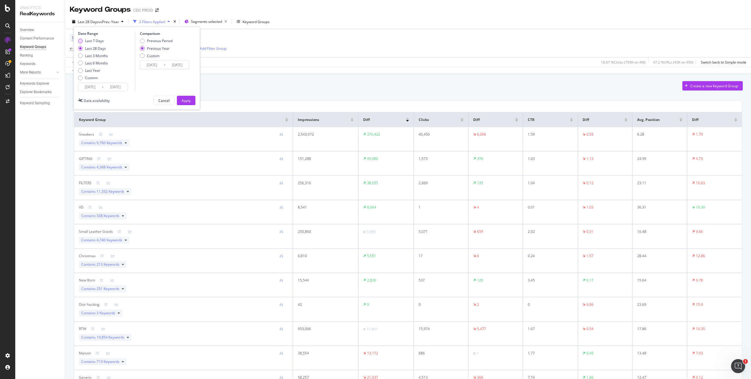
click at [99, 40] on div "Last 7 Days" at bounding box center [94, 40] width 19 height 5
type input "[DATE]"
click at [184, 98] on div "Apply" at bounding box center [185, 100] width 9 height 5
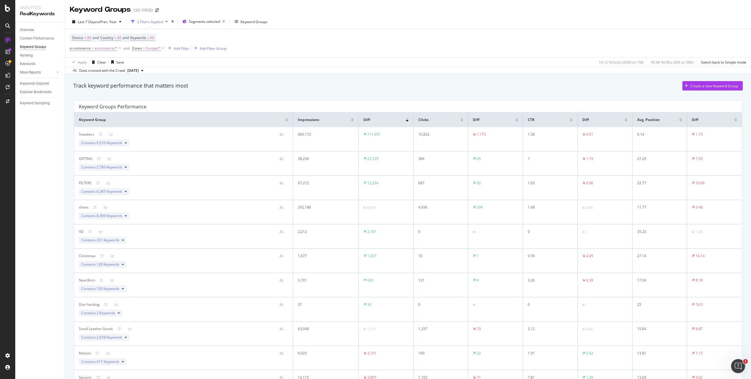
click at [351, 121] on div at bounding box center [352, 120] width 3 height 1
click at [154, 38] on span "All" at bounding box center [152, 38] width 4 height 8
click at [148, 50] on icon "button" at bounding box center [148, 52] width 2 height 4
click at [157, 73] on span "Branded" at bounding box center [174, 71] width 60 height 5
click at [202, 65] on div "Apply" at bounding box center [198, 64] width 9 height 5
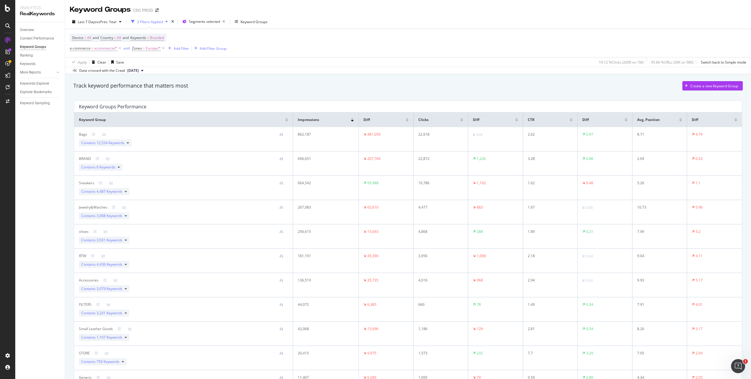
click at [313, 86] on div "Track keyword performance that matters most Create a new Keyword Group" at bounding box center [407, 85] width 669 height 9
click at [45, 73] on link "More Reports" at bounding box center [37, 72] width 35 height 6
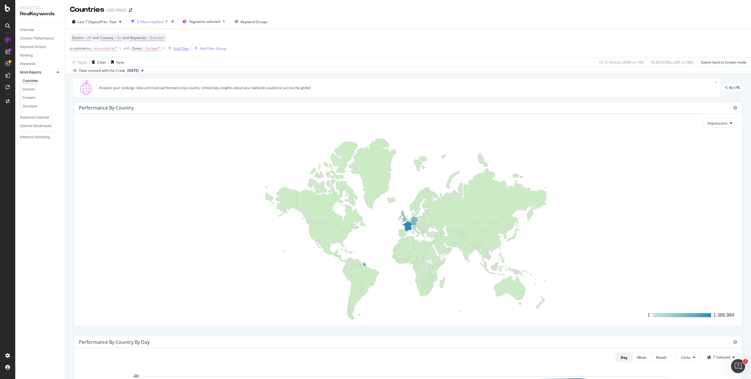
click at [179, 47] on div "Add Filter" at bounding box center [182, 48] width 16 height 5
click at [30, 29] on div "Overview" at bounding box center [27, 30] width 14 height 6
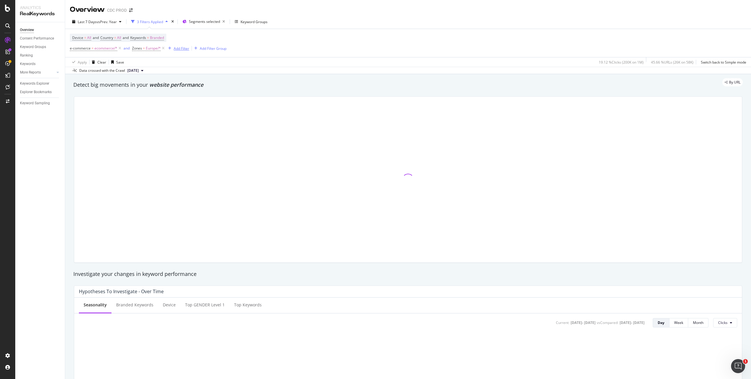
click at [180, 49] on div "Add Filter" at bounding box center [182, 48] width 16 height 5
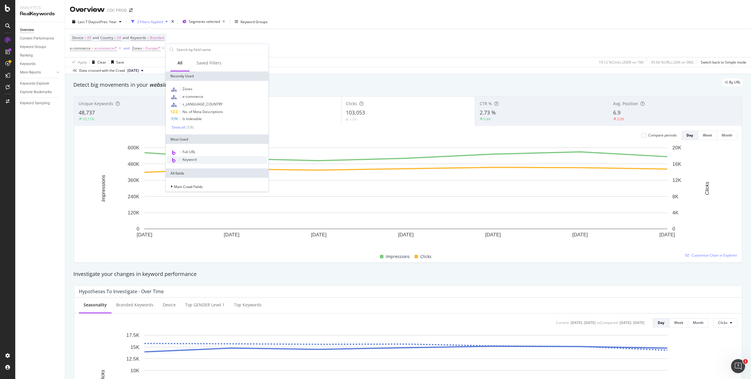
click at [195, 160] on span "Keyword" at bounding box center [189, 159] width 14 height 5
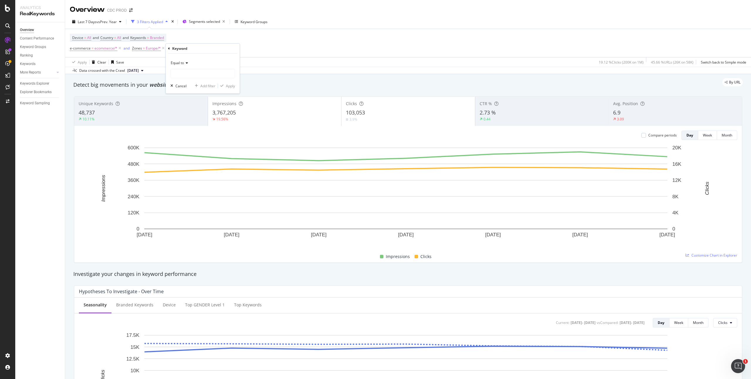
click at [181, 63] on span "Equal to" at bounding box center [177, 62] width 13 height 5
click at [189, 118] on div "Contains" at bounding box center [203, 121] width 63 height 8
click at [190, 71] on input "text" at bounding box center [203, 73] width 64 height 9
type input "[DEMOGRAPHIC_DATA] dior"
click at [230, 85] on div "Apply" at bounding box center [230, 86] width 9 height 5
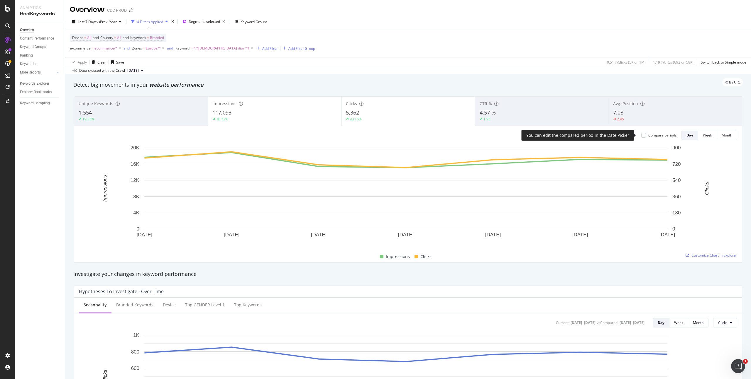
click at [648, 135] on div "Compare periods" at bounding box center [662, 135] width 28 height 5
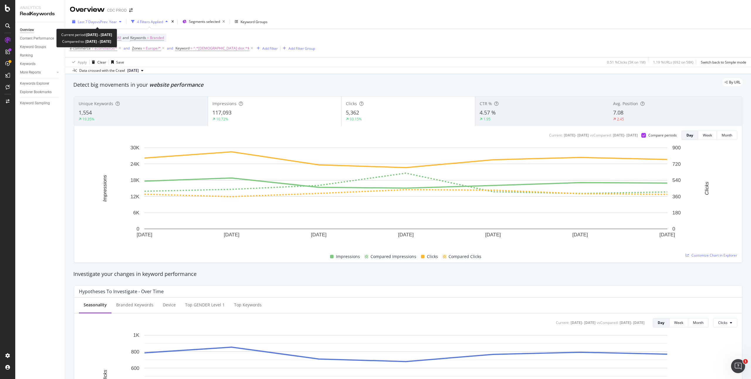
click at [108, 21] on span "vs Prev. Year" at bounding box center [106, 21] width 20 height 5
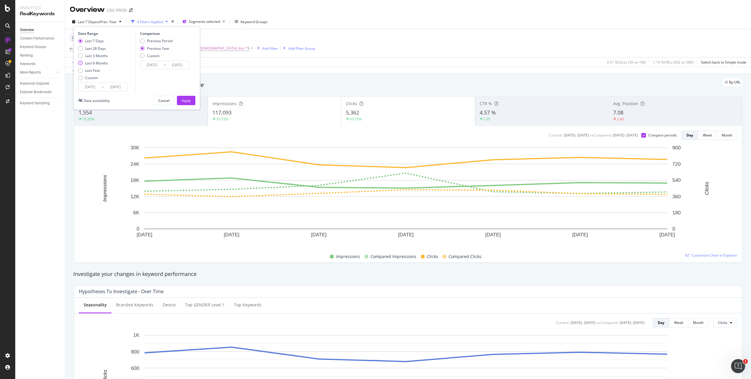
click at [98, 63] on div "Last 6 Months" at bounding box center [96, 63] width 23 height 5
type input "[DATE]"
click at [187, 100] on div "Apply" at bounding box center [185, 100] width 9 height 5
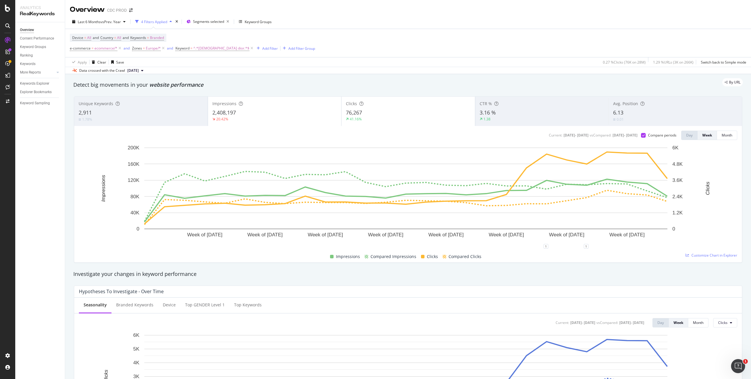
click at [430, 109] on div "76,267" at bounding box center [408, 113] width 125 height 8
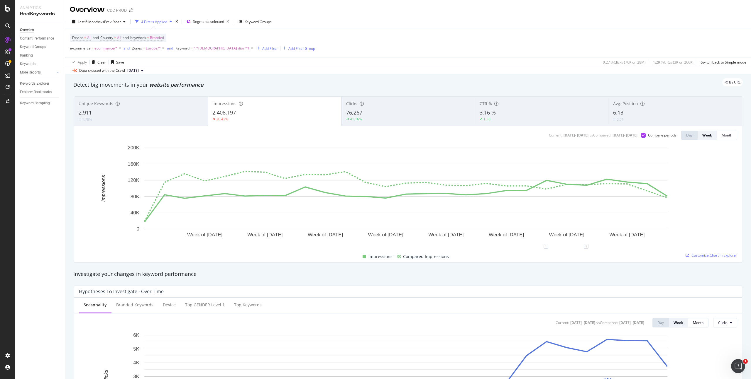
click at [385, 119] on div "41.16%" at bounding box center [408, 119] width 125 height 5
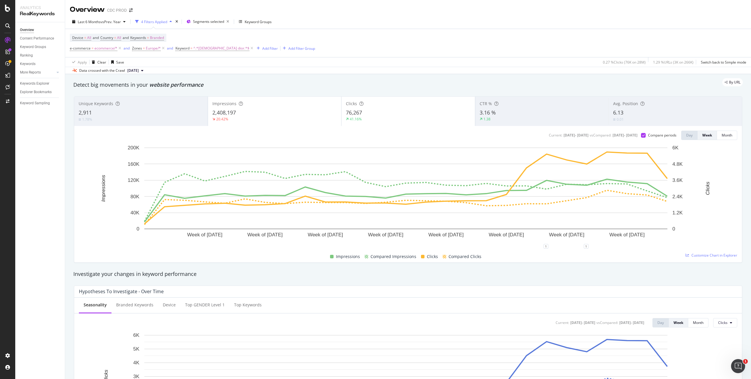
click at [298, 116] on div "2,408,197" at bounding box center [274, 113] width 125 height 8
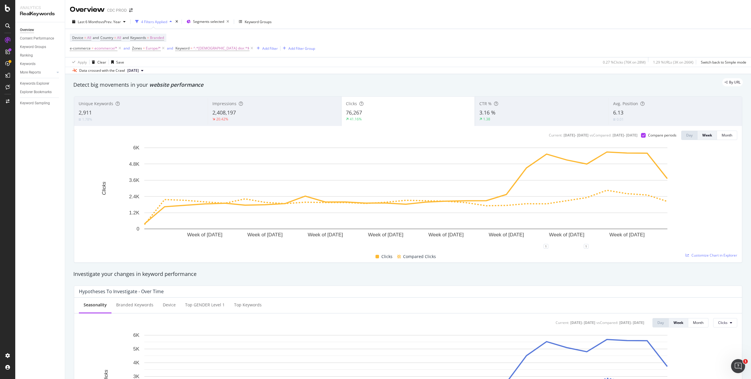
click at [306, 117] on div "20.42%" at bounding box center [274, 119] width 124 height 5
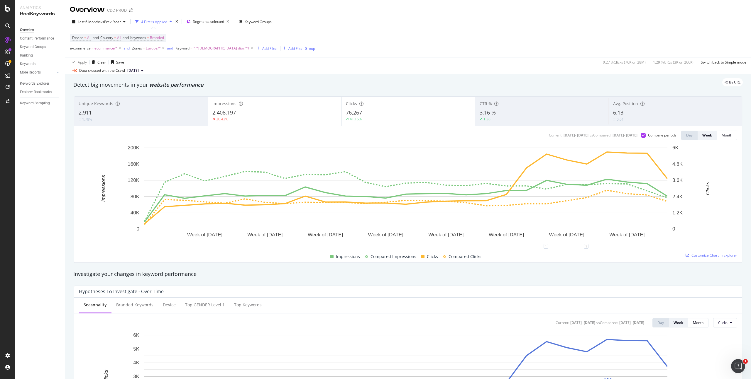
click at [379, 113] on div "76,267" at bounding box center [408, 113] width 125 height 8
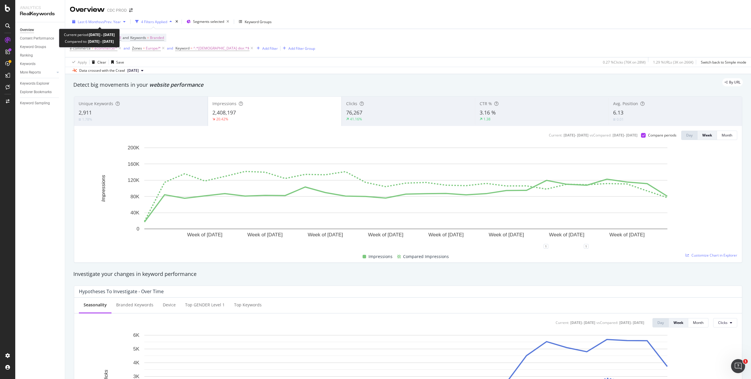
click at [103, 19] on span "vs Prev. Year" at bounding box center [111, 21] width 20 height 5
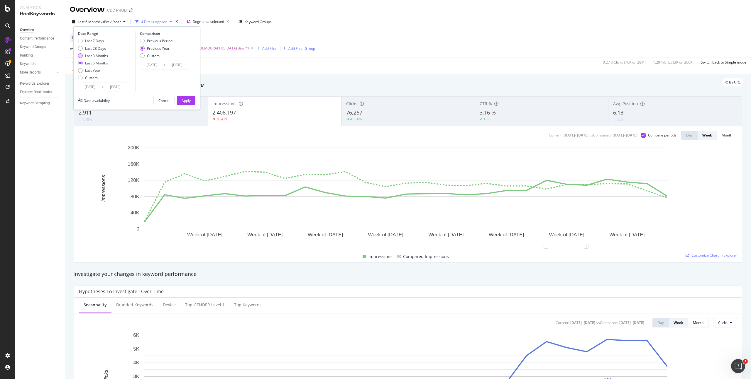
click at [96, 54] on div "Last 3 Months" at bounding box center [96, 55] width 23 height 5
type input "[DATE]"
click at [186, 98] on div "Apply" at bounding box center [185, 100] width 9 height 9
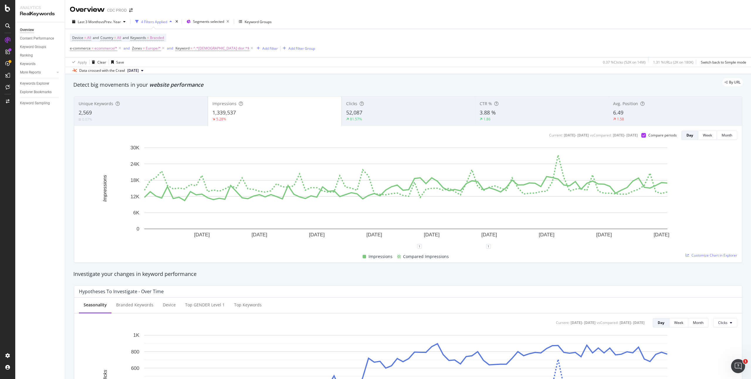
click at [370, 112] on div "52,087" at bounding box center [408, 113] width 125 height 8
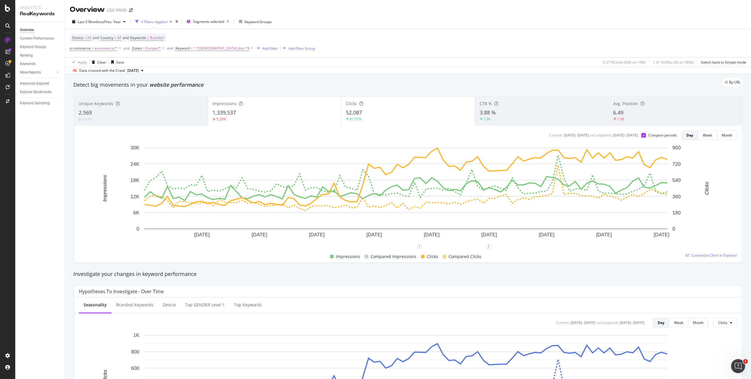
click at [361, 108] on div "Clicks 52,087 81.57%" at bounding box center [407, 111] width 133 height 26
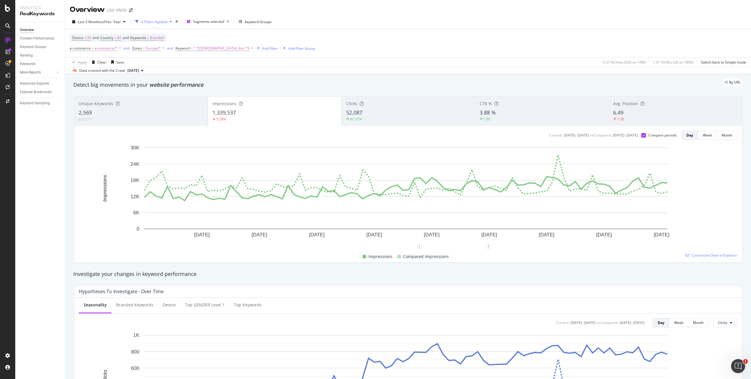
click at [388, 111] on div "52,087" at bounding box center [408, 113] width 125 height 8
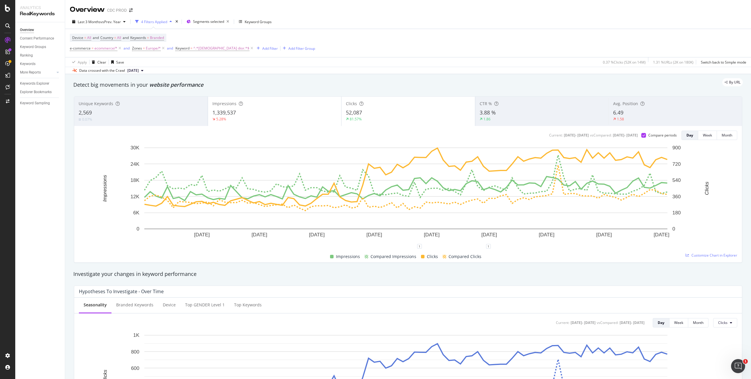
click at [298, 117] on div "5.28%" at bounding box center [274, 119] width 125 height 5
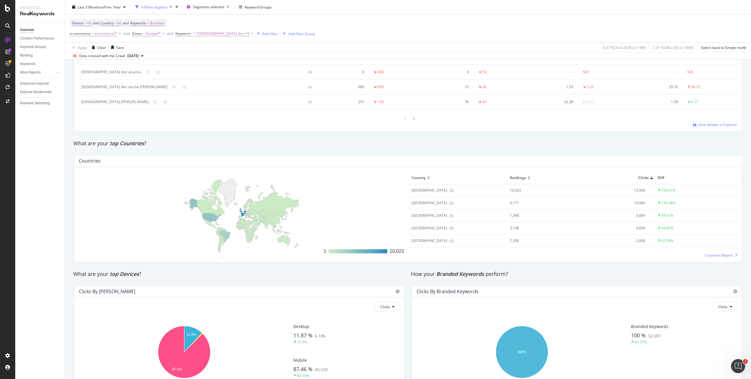
scroll to position [810, 0]
